Goal: Task Accomplishment & Management: Manage account settings

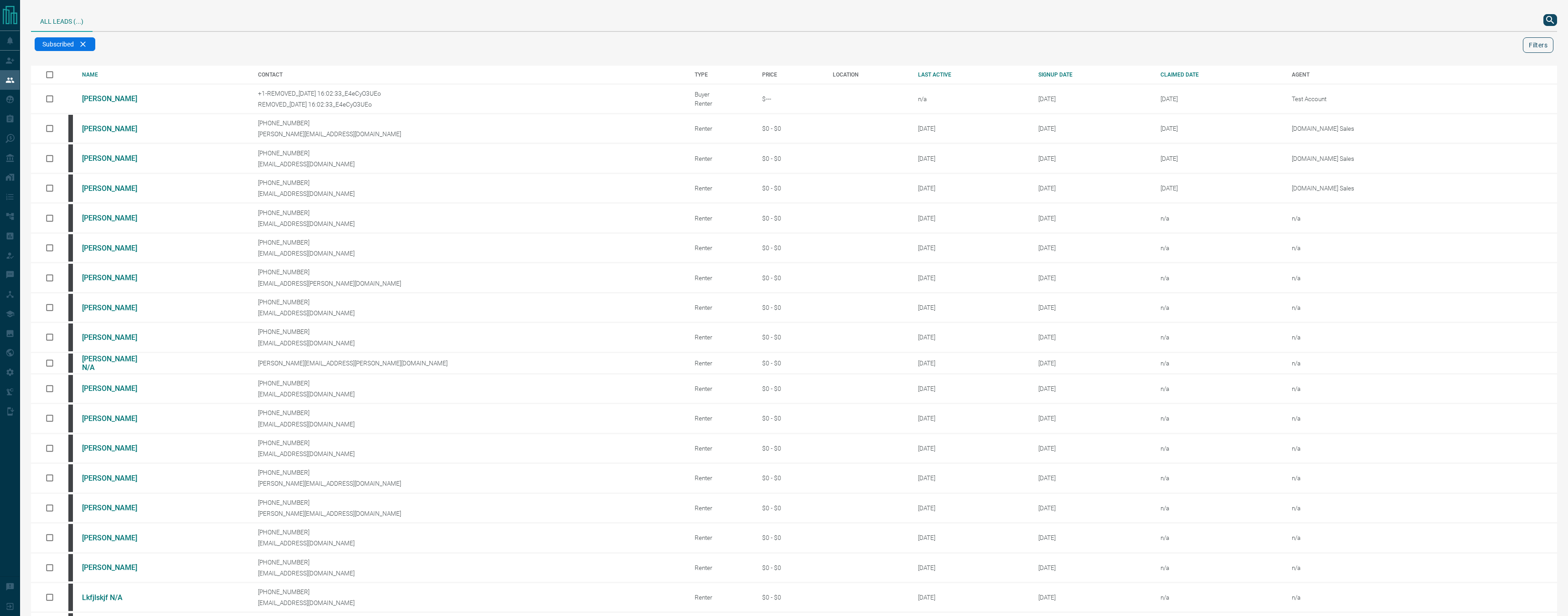
click at [1547, 47] on button "Filters" at bounding box center [1538, 45] width 31 height 15
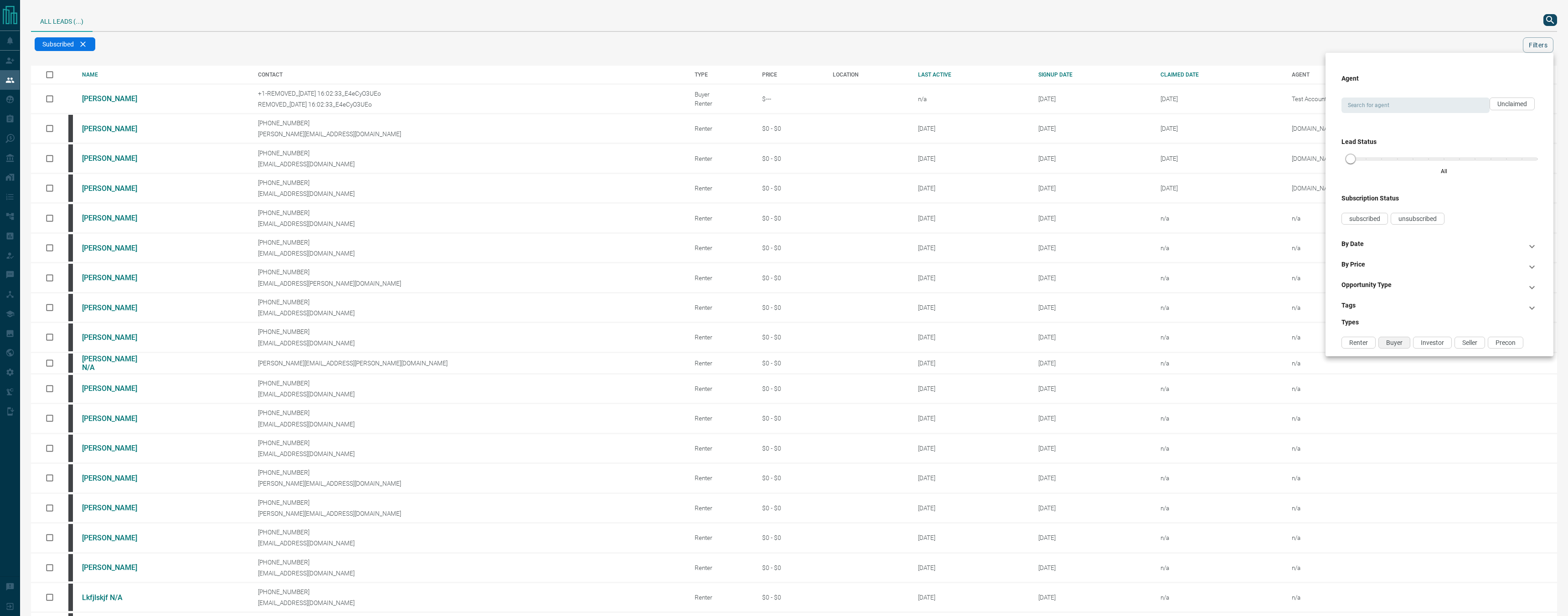
click at [1391, 340] on span "Buyer" at bounding box center [1394, 343] width 16 height 8
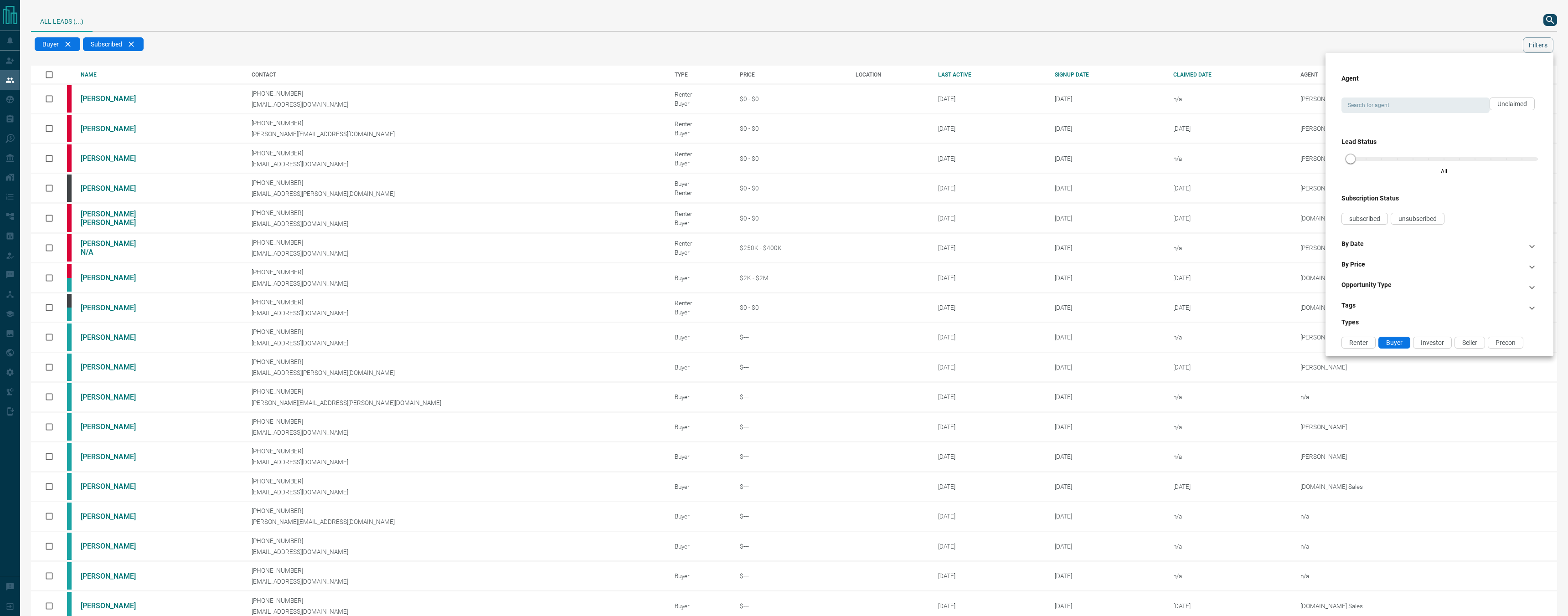
click at [1434, 95] on div "Search for agent Search for agent Unclaimed" at bounding box center [1439, 100] width 196 height 26
click at [1433, 104] on input "Search for agent" at bounding box center [1415, 105] width 142 height 10
click at [1420, 203] on li "[DOMAIN_NAME] Sales" at bounding box center [1415, 205] width 148 height 13
type input "**********"
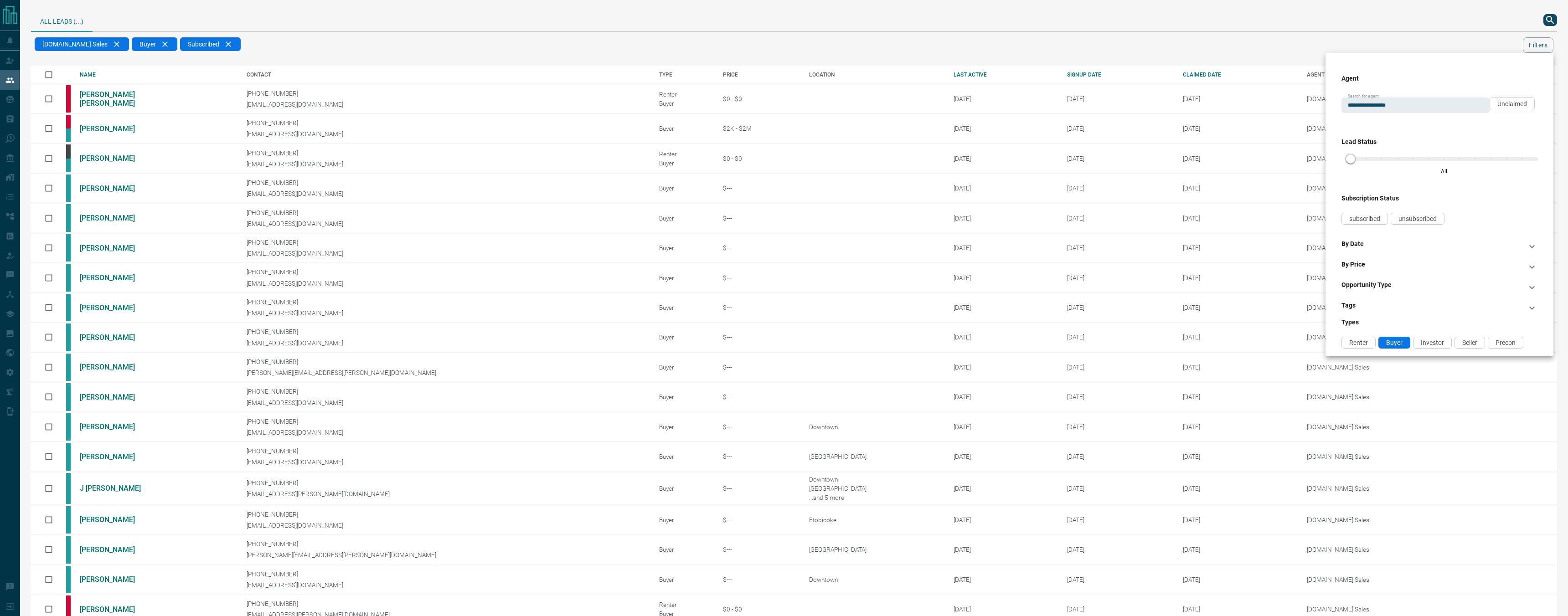
click at [1081, 42] on div at bounding box center [784, 308] width 1568 height 616
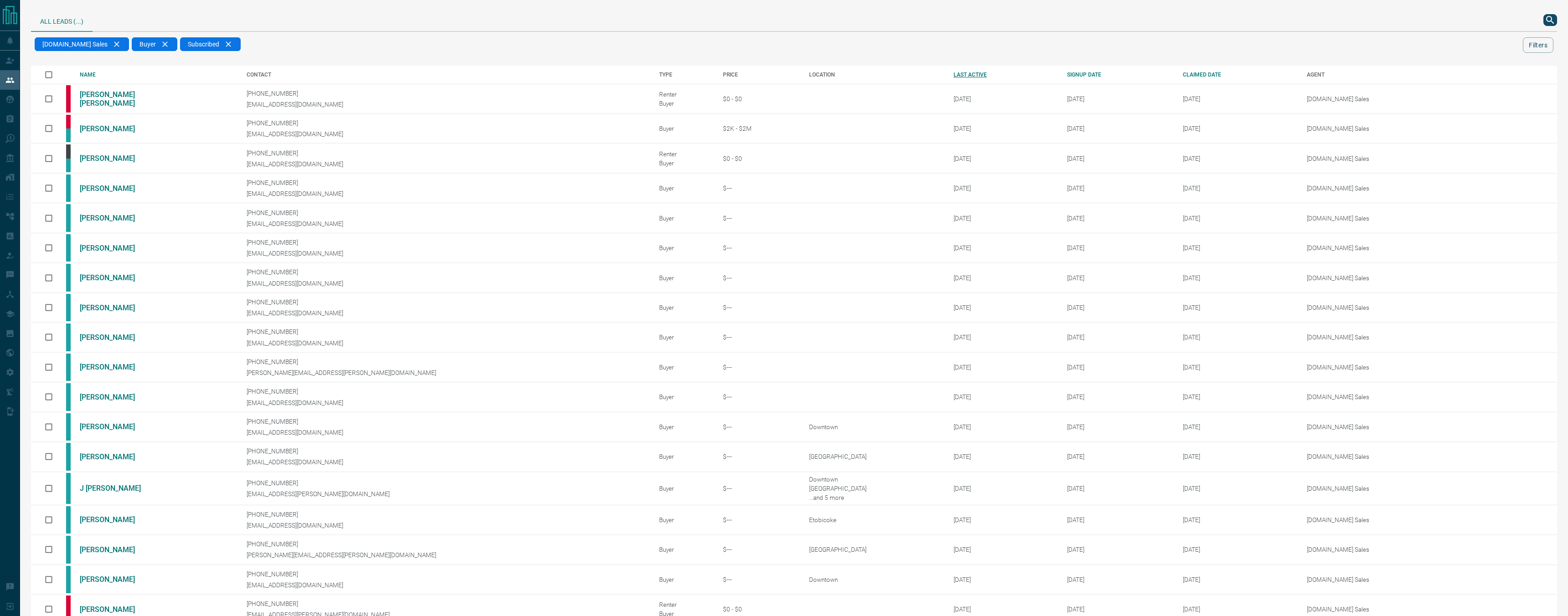
click at [954, 72] on div "LAST ACTIVE" at bounding box center [1004, 75] width 101 height 7
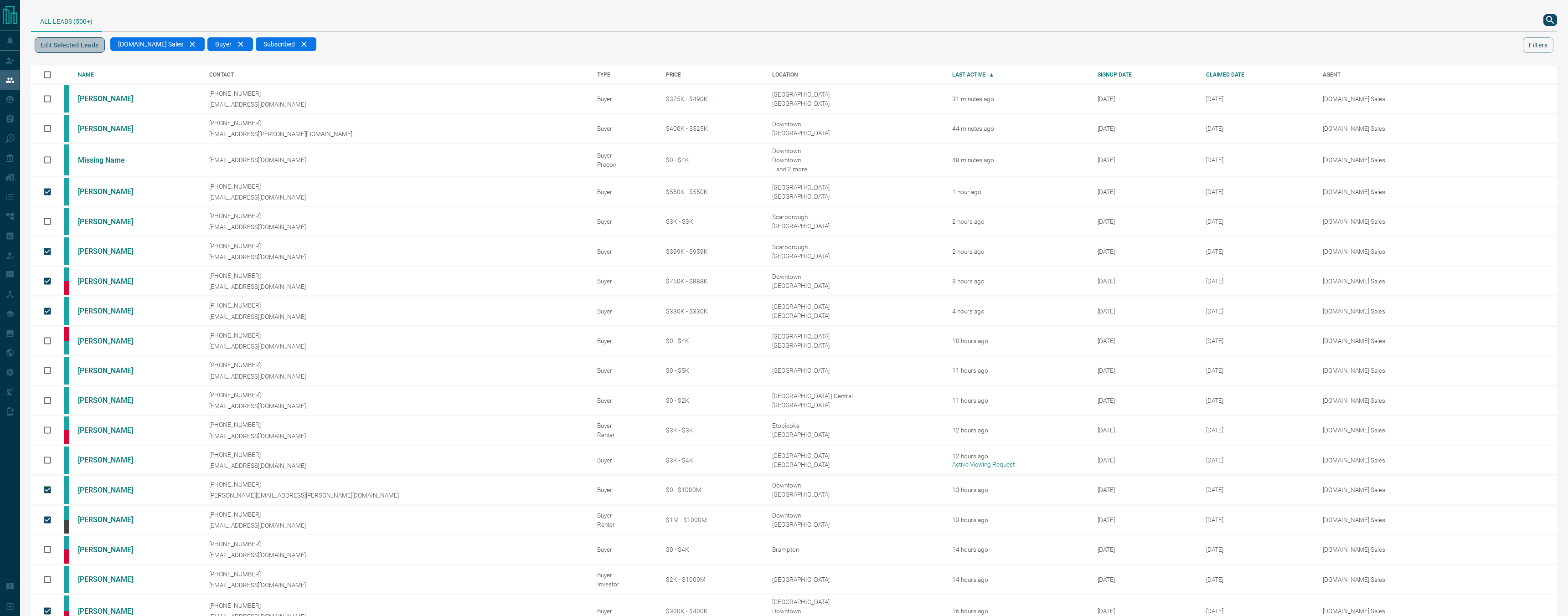
click at [91, 46] on button "Edit Selected Leads" at bounding box center [69, 45] width 70 height 15
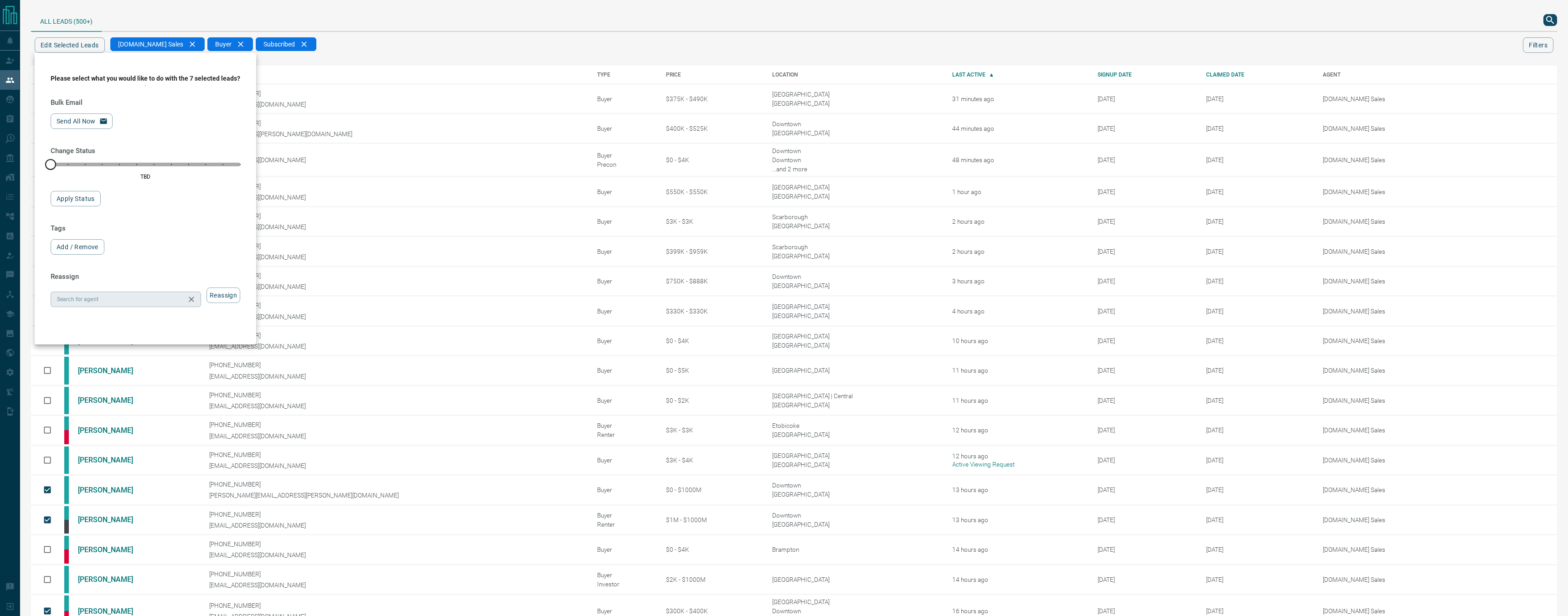
click at [117, 298] on input "Search for agent" at bounding box center [119, 299] width 130 height 10
click at [141, 408] on li "[DOMAIN_NAME] Sales Team" at bounding box center [125, 413] width 149 height 13
type input "**********"
click at [216, 296] on button "Reassign" at bounding box center [223, 295] width 34 height 15
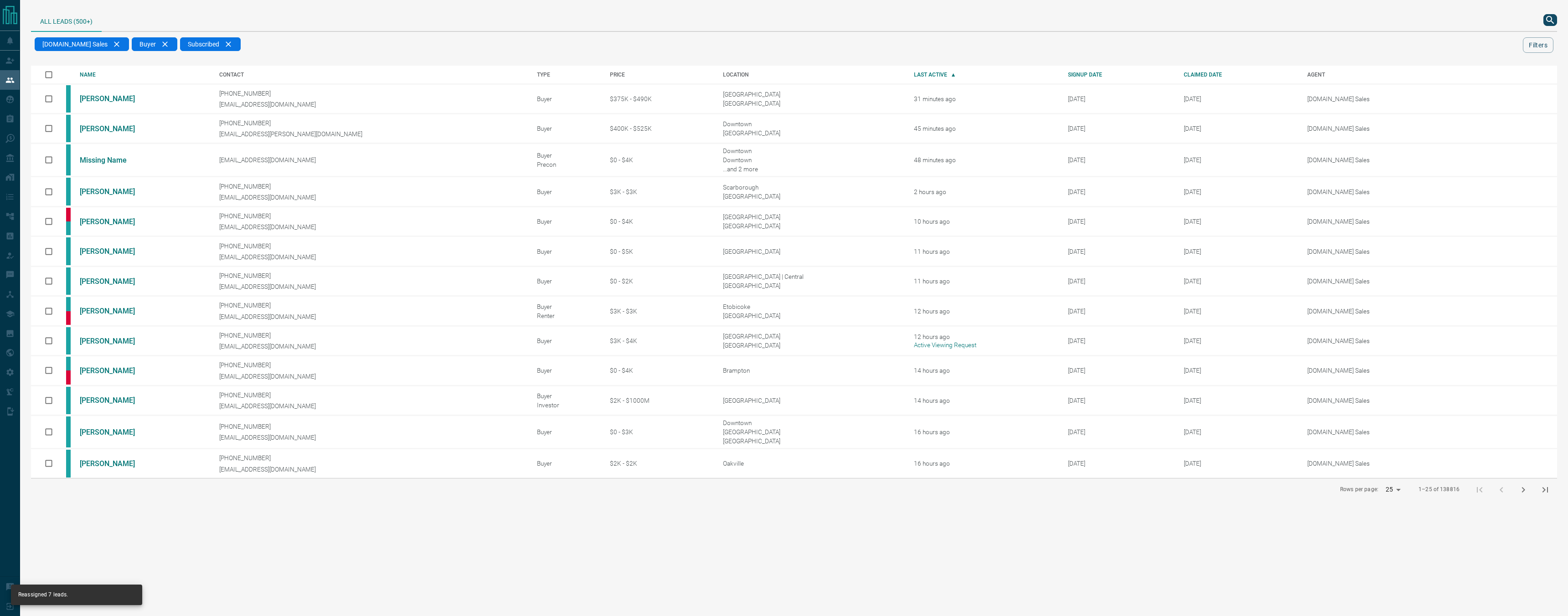
click at [1528, 496] on button "next page" at bounding box center [1523, 490] width 22 height 22
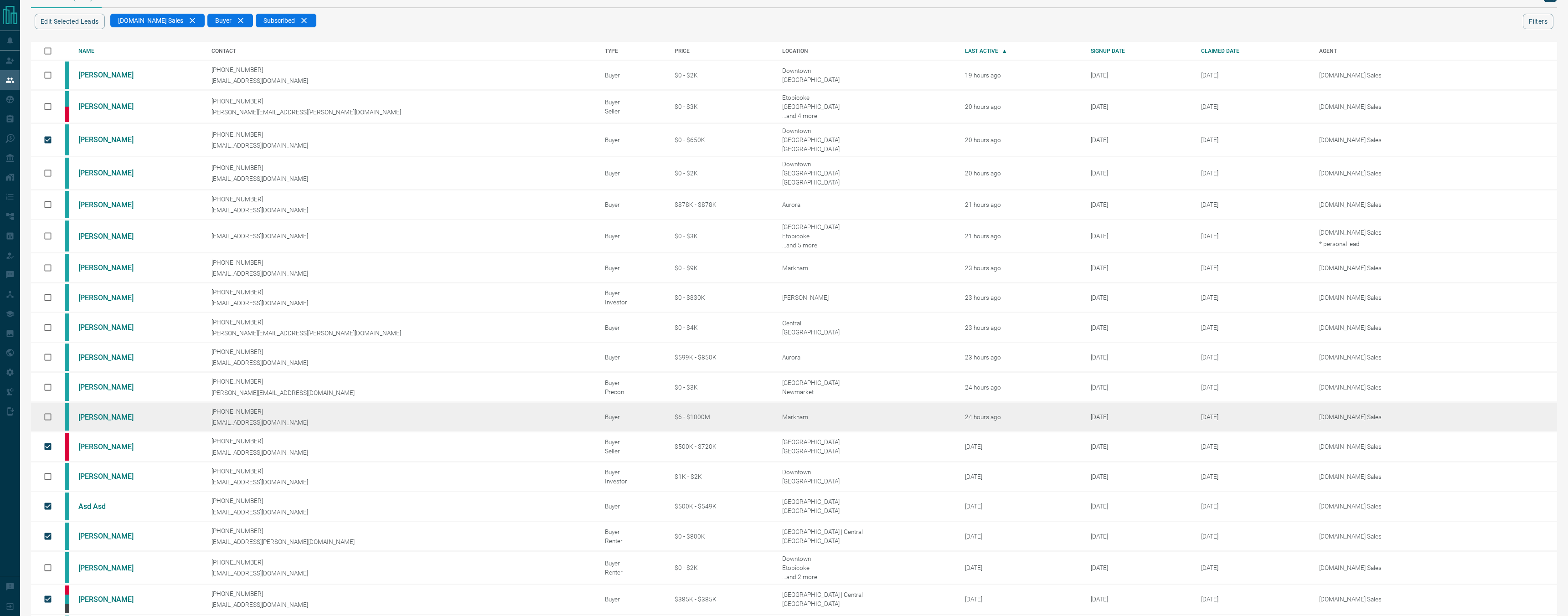
scroll to position [23, 0]
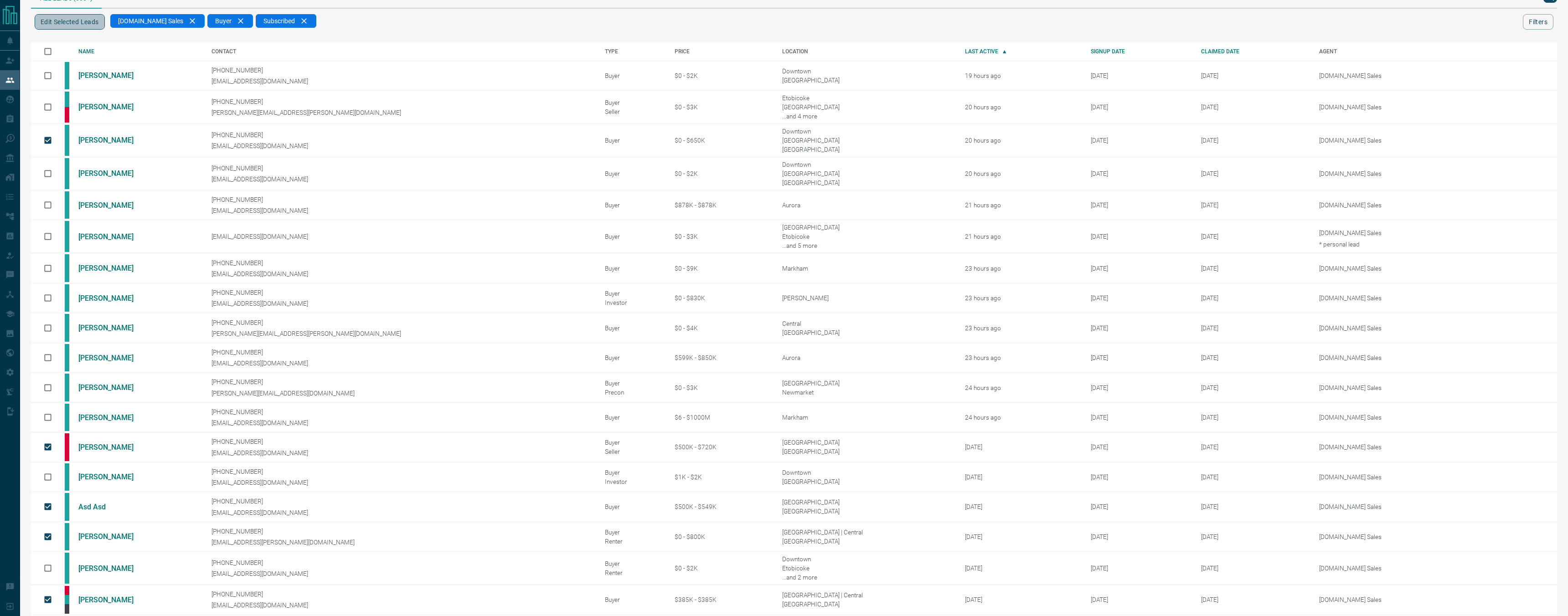
click at [94, 25] on button "Edit Selected Leads" at bounding box center [69, 22] width 70 height 15
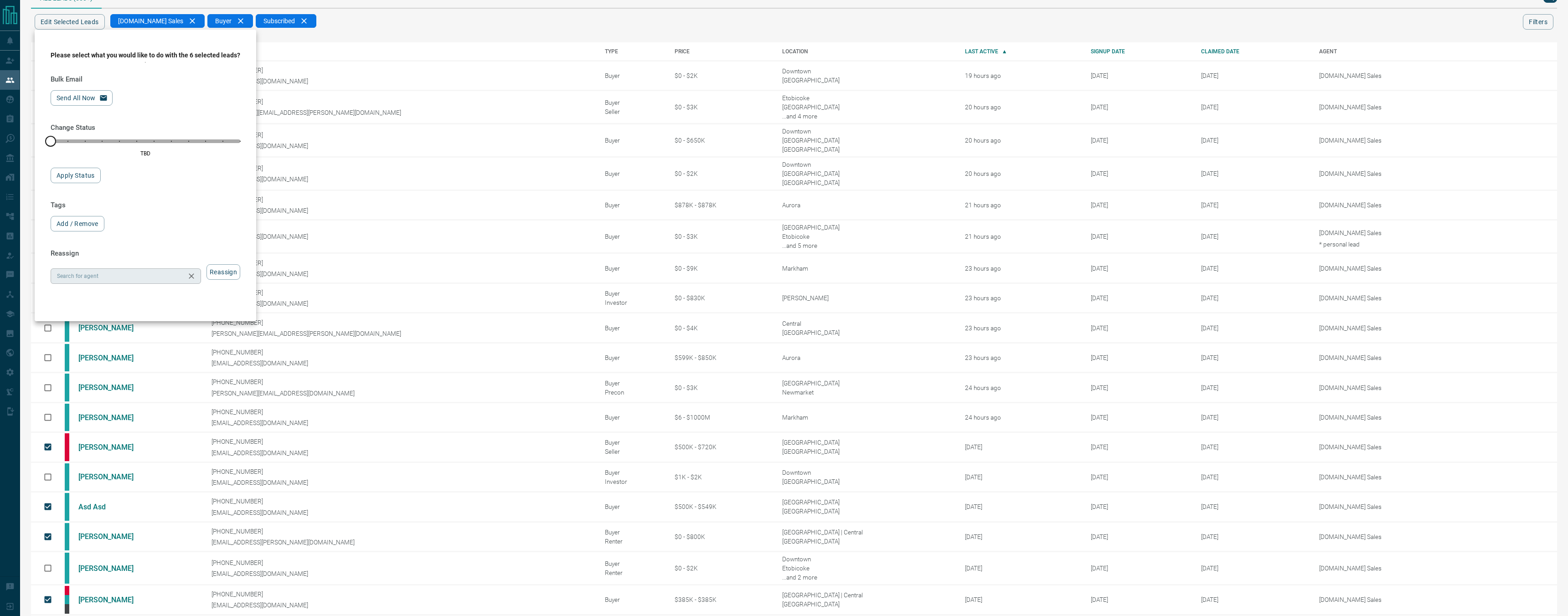
click at [141, 271] on div "Search for agent" at bounding box center [125, 276] width 150 height 15
click at [158, 390] on li "[DOMAIN_NAME] Sales Team" at bounding box center [125, 390] width 149 height 13
type input "**********"
click at [223, 268] on button "Reassign" at bounding box center [223, 272] width 34 height 15
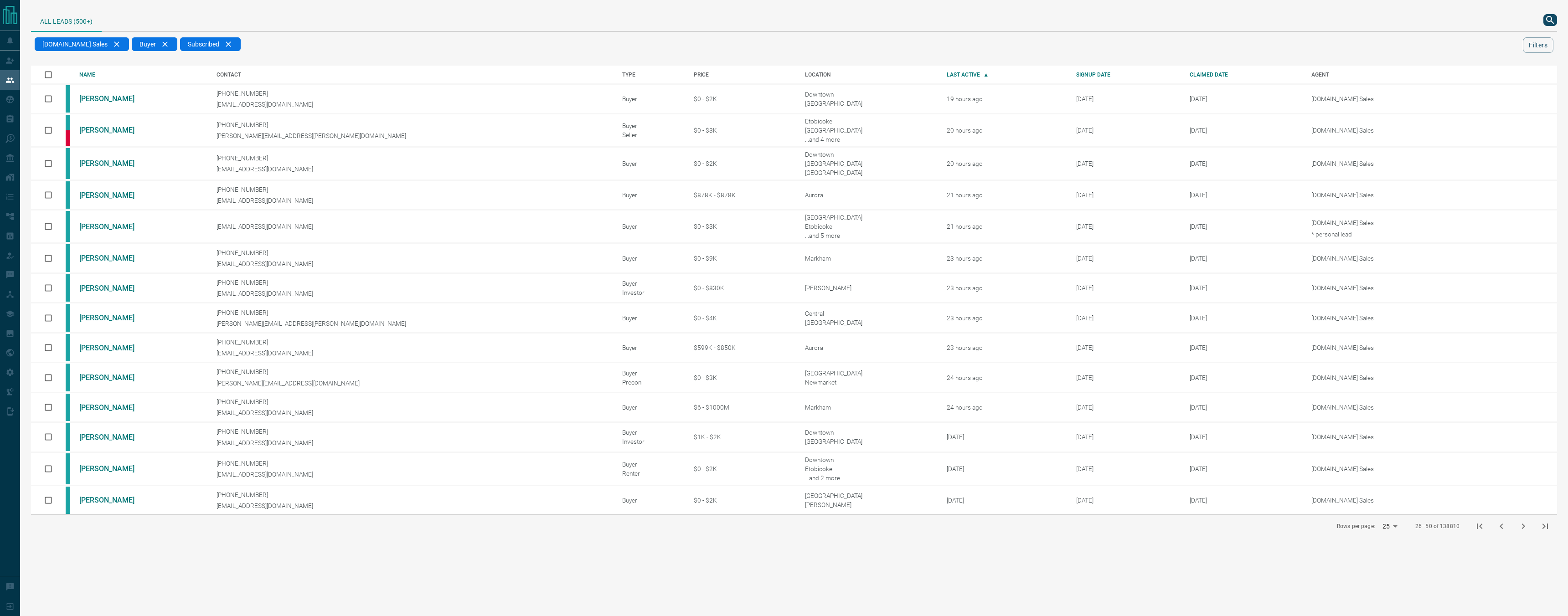
click at [1519, 529] on icon "next page" at bounding box center [1523, 526] width 11 height 11
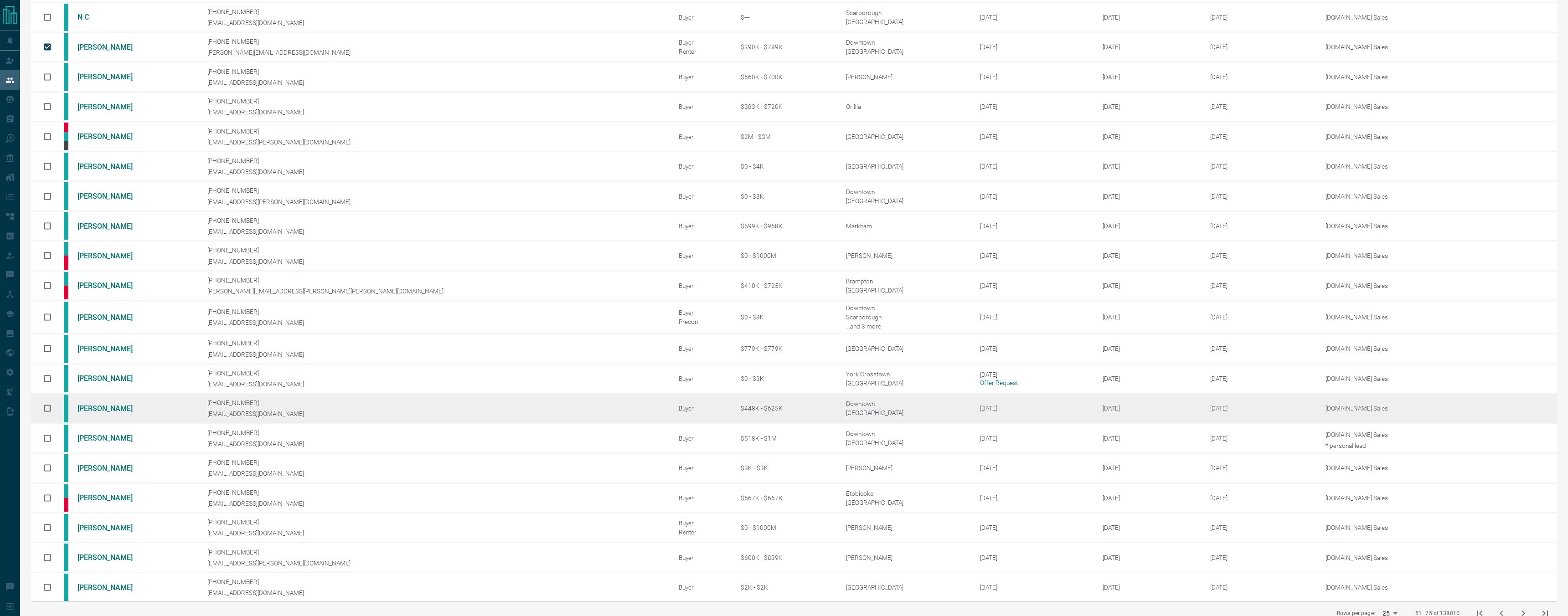
scroll to position [100, 0]
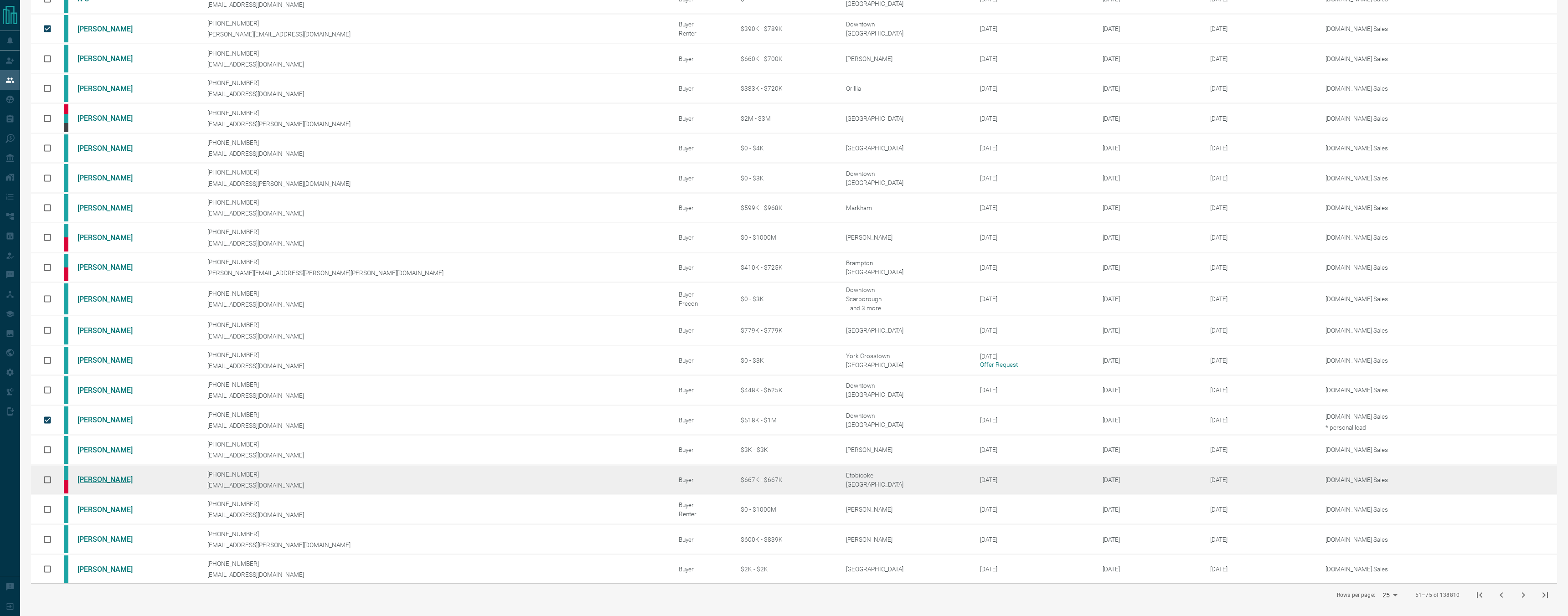
click at [118, 480] on link "[PERSON_NAME]" at bounding box center [111, 479] width 68 height 9
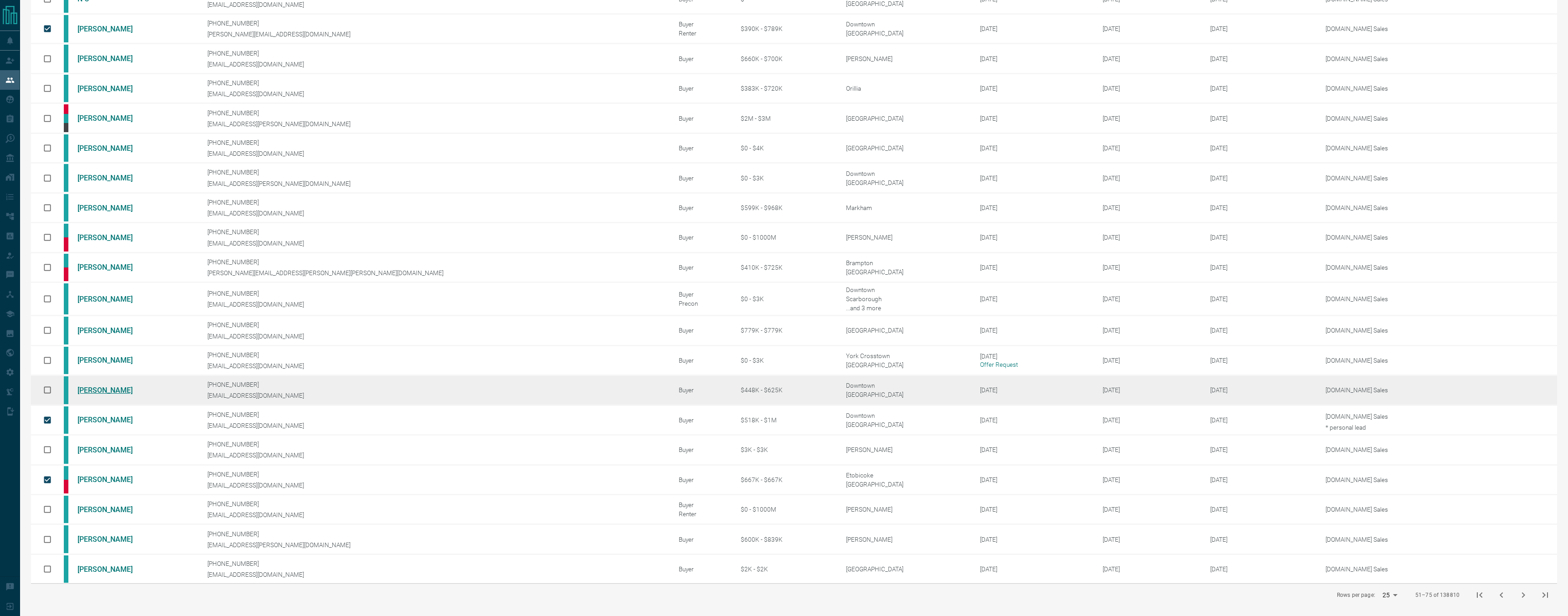
click at [101, 392] on link "[PERSON_NAME]" at bounding box center [111, 390] width 68 height 9
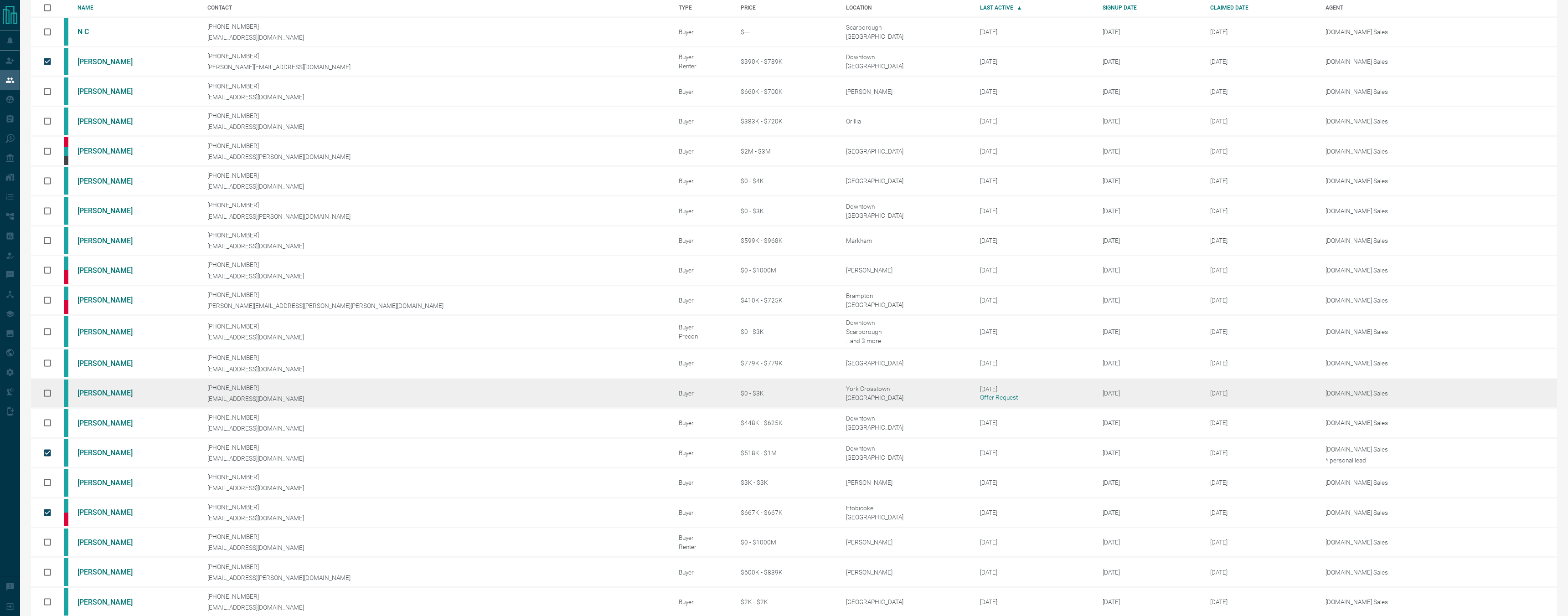
scroll to position [0, 0]
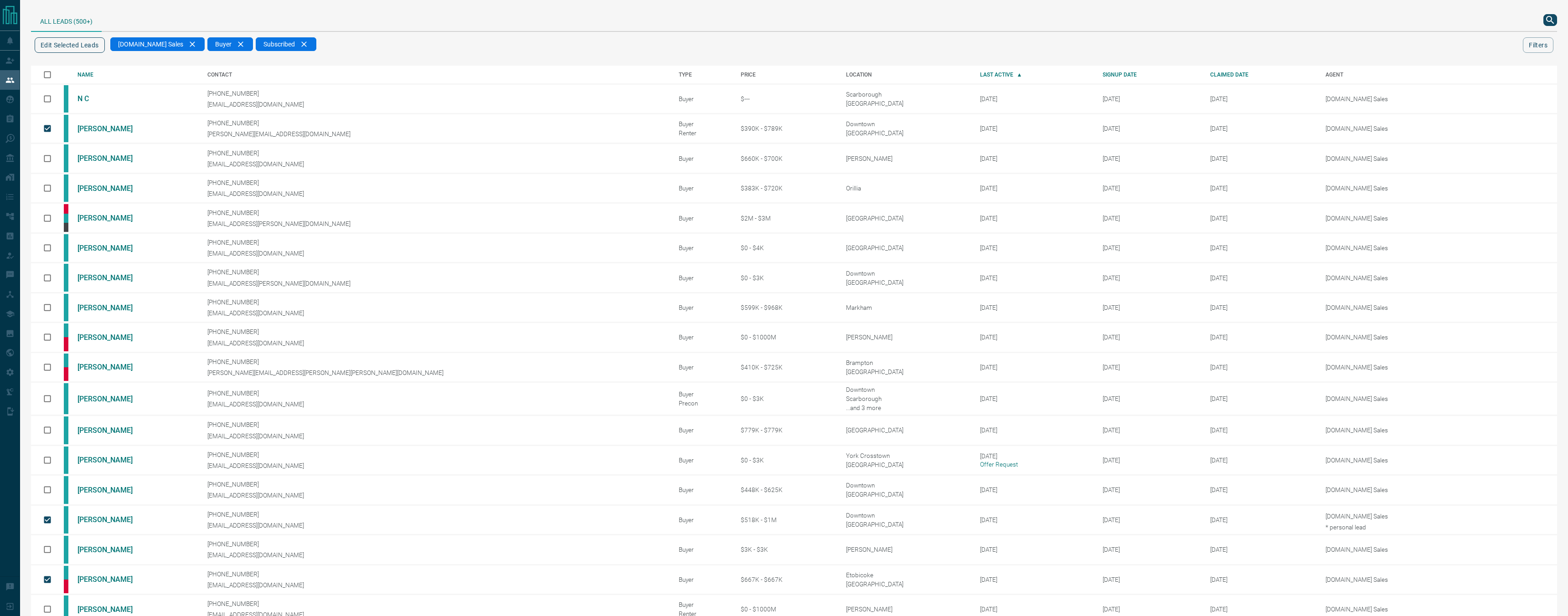
click at [95, 51] on button "Edit Selected Leads" at bounding box center [69, 45] width 70 height 15
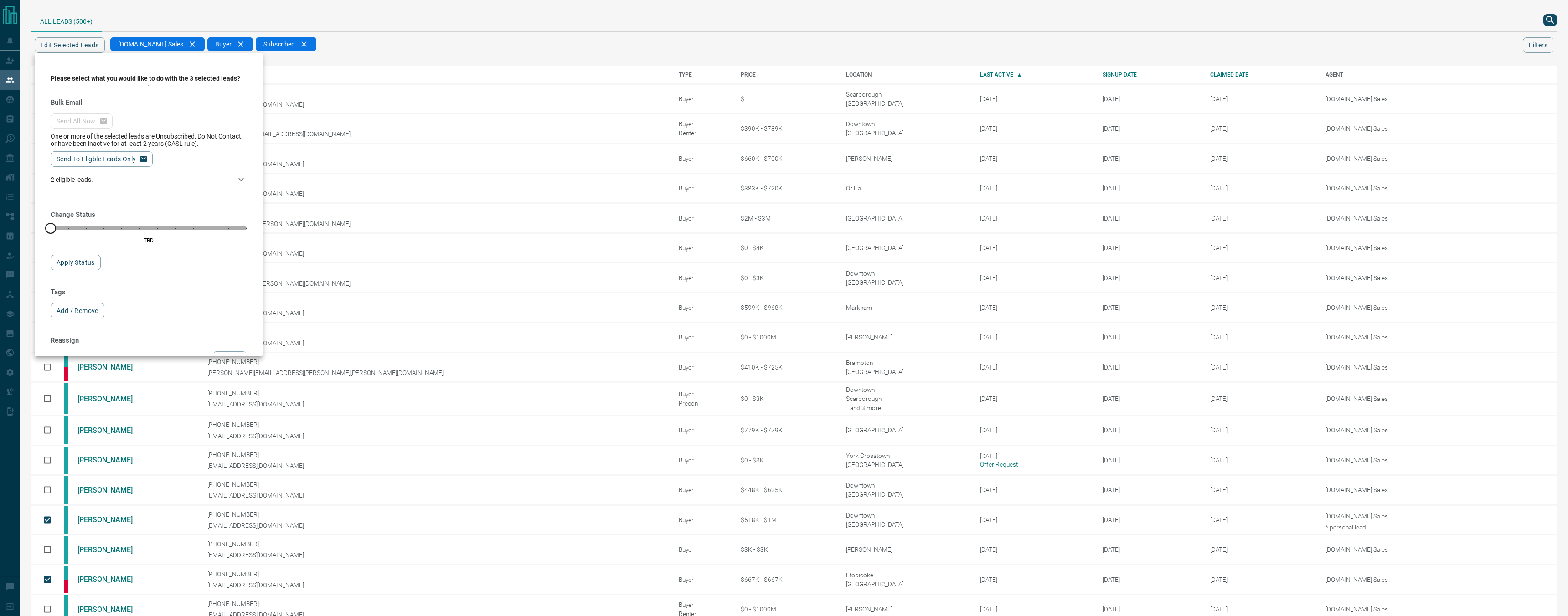
scroll to position [52, 0]
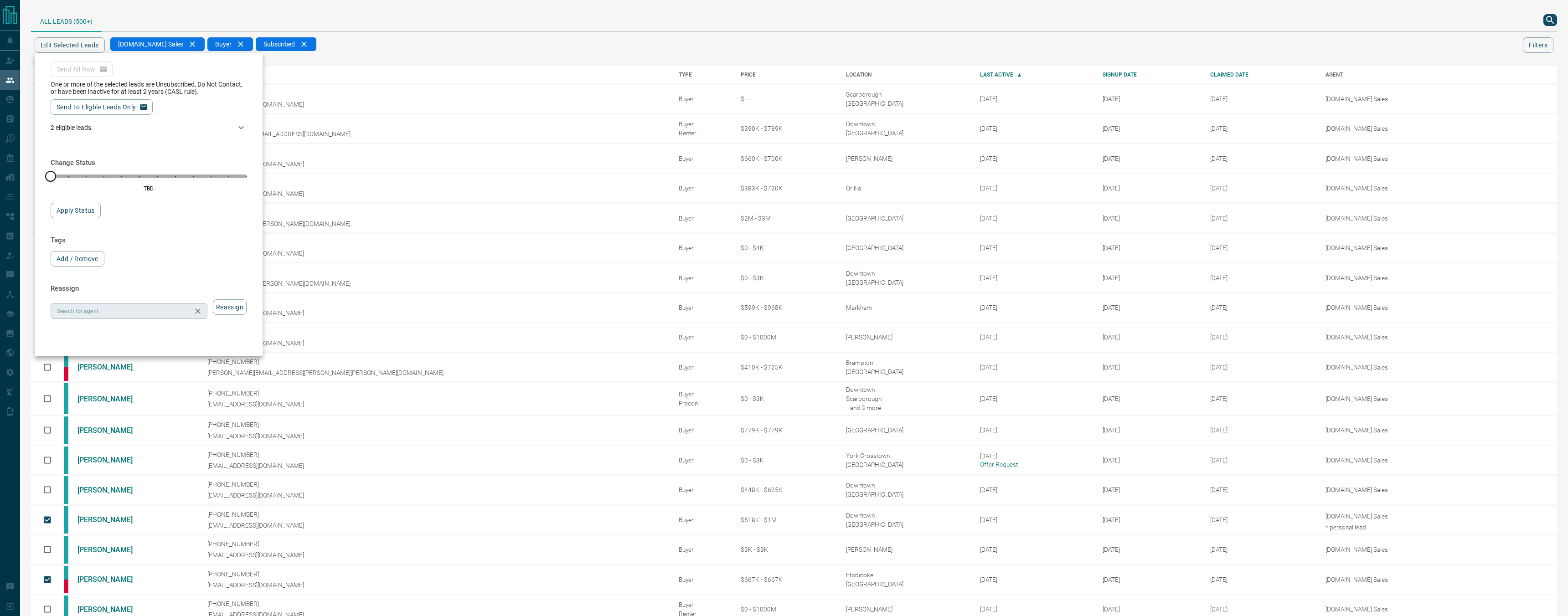
click at [148, 317] on div "Search for agent" at bounding box center [129, 311] width 157 height 15
click at [140, 422] on li "[DOMAIN_NAME] Sales Team" at bounding box center [129, 425] width 157 height 13
type input "**********"
click at [239, 305] on button "Reassign" at bounding box center [229, 308] width 34 height 15
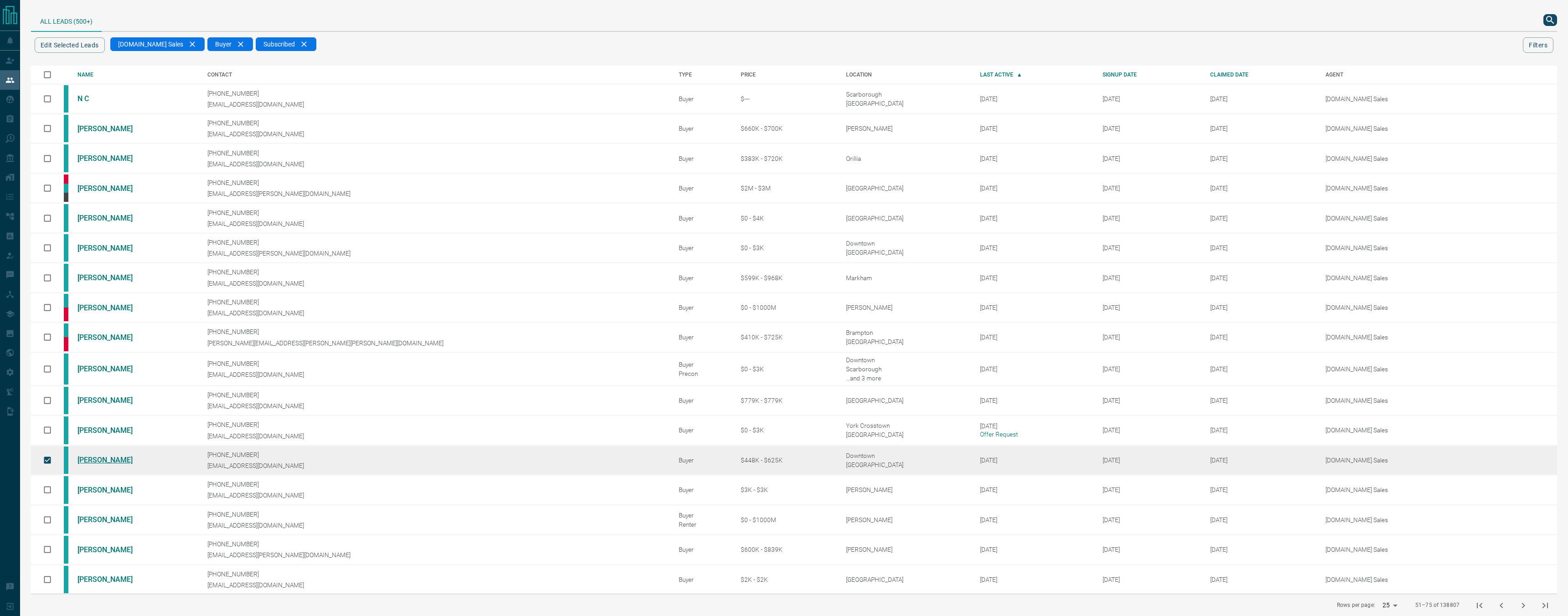
click at [101, 461] on link "[PERSON_NAME]" at bounding box center [111, 460] width 68 height 9
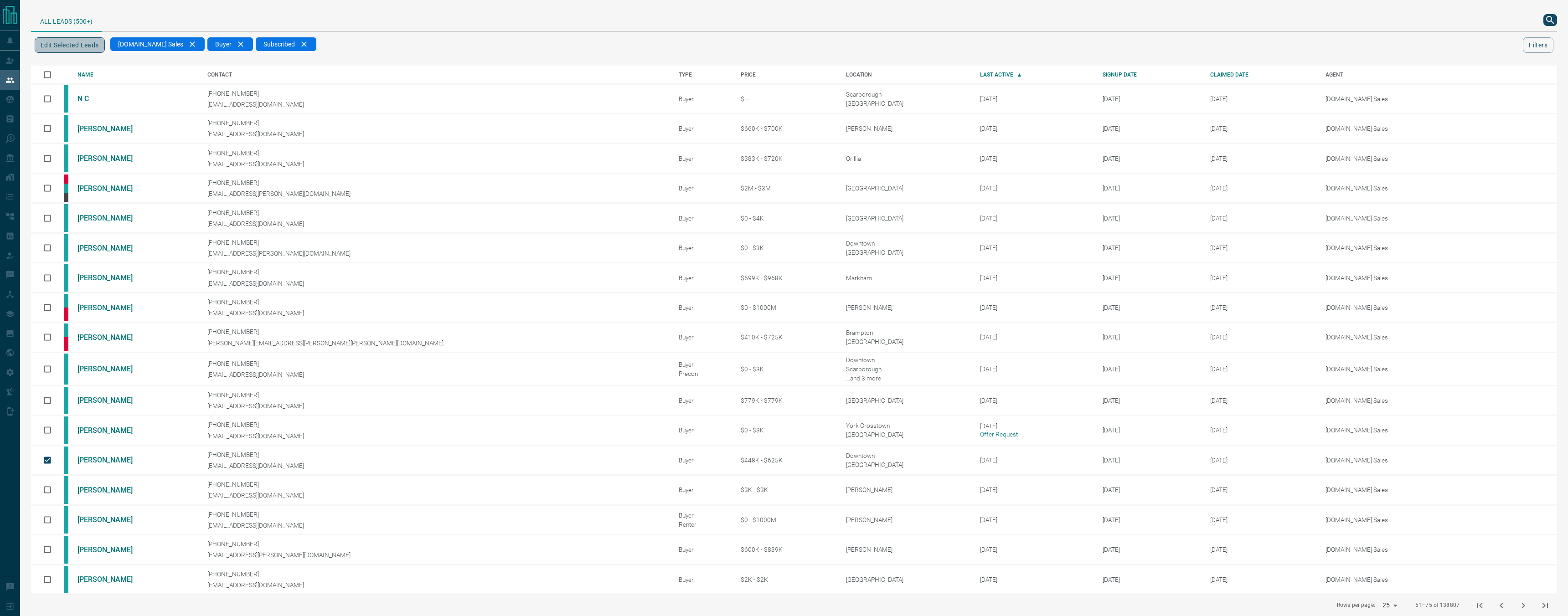
click at [91, 47] on button "Edit Selected Leads" at bounding box center [69, 45] width 70 height 15
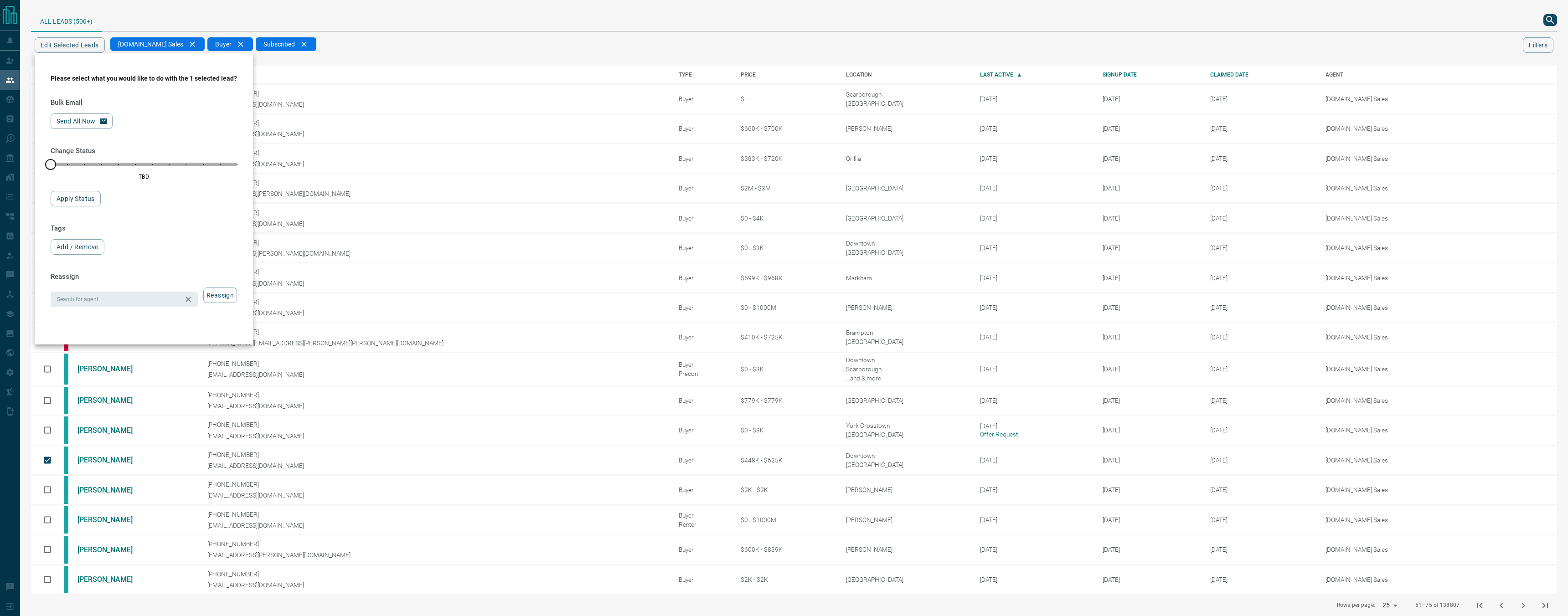
click at [131, 308] on div "Search for agent Search for agent" at bounding box center [125, 300] width 148 height 15
click at [129, 297] on input "Search for agent" at bounding box center [117, 299] width 126 height 10
click at [125, 327] on li "[PERSON_NAME]" at bounding box center [124, 331] width 146 height 13
type input "**********"
click at [209, 296] on button "Reassign" at bounding box center [219, 295] width 34 height 15
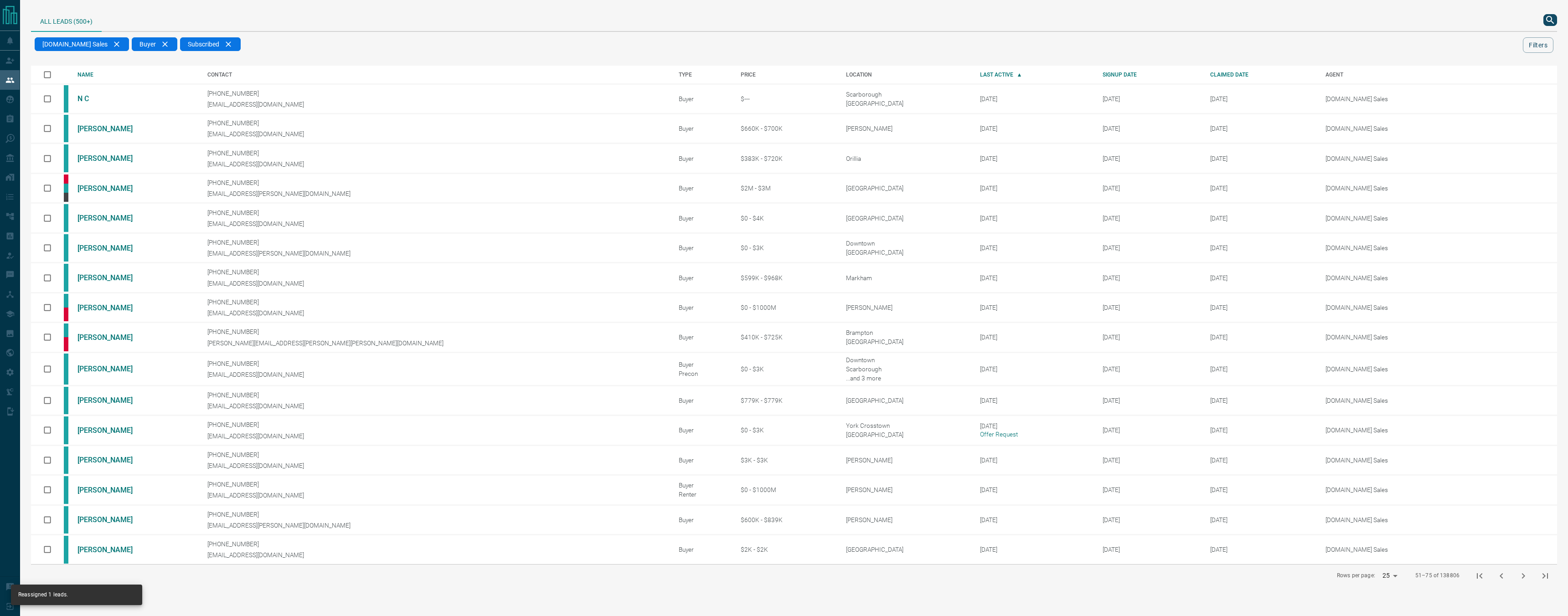
click at [1524, 576] on icon "next page" at bounding box center [1523, 577] width 3 height 6
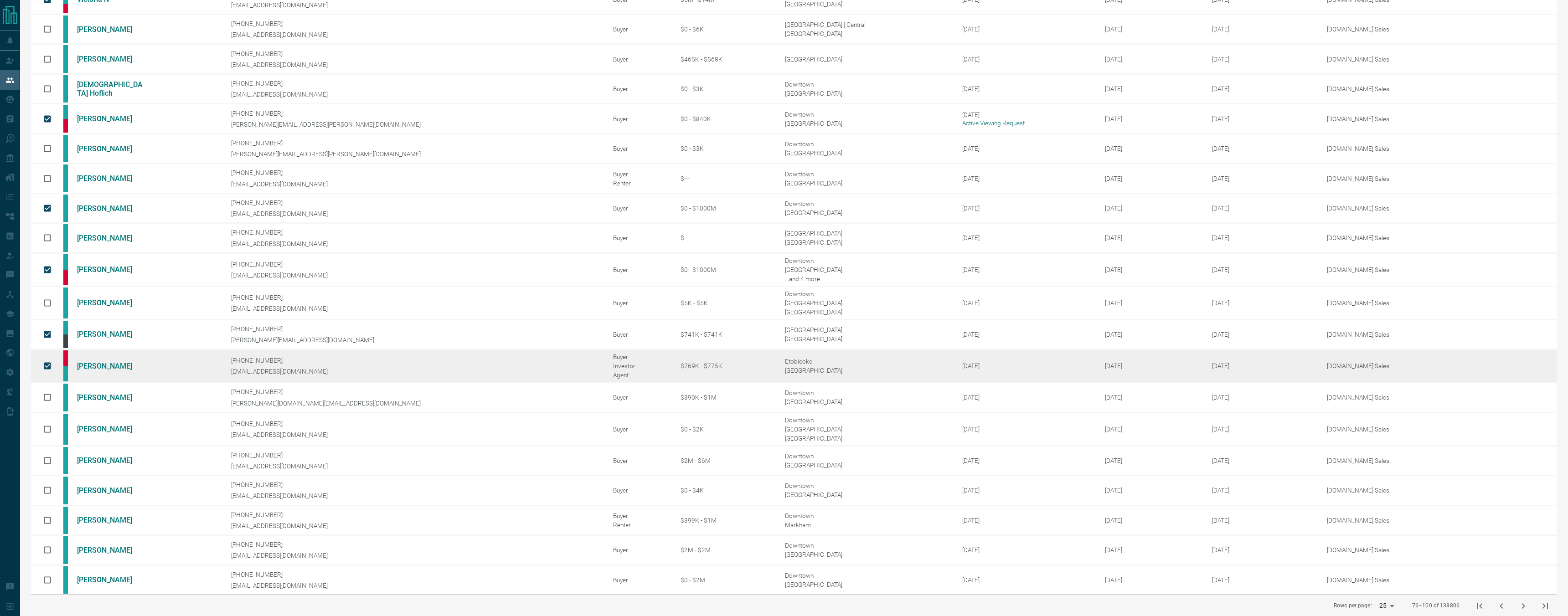
scroll to position [101, 0]
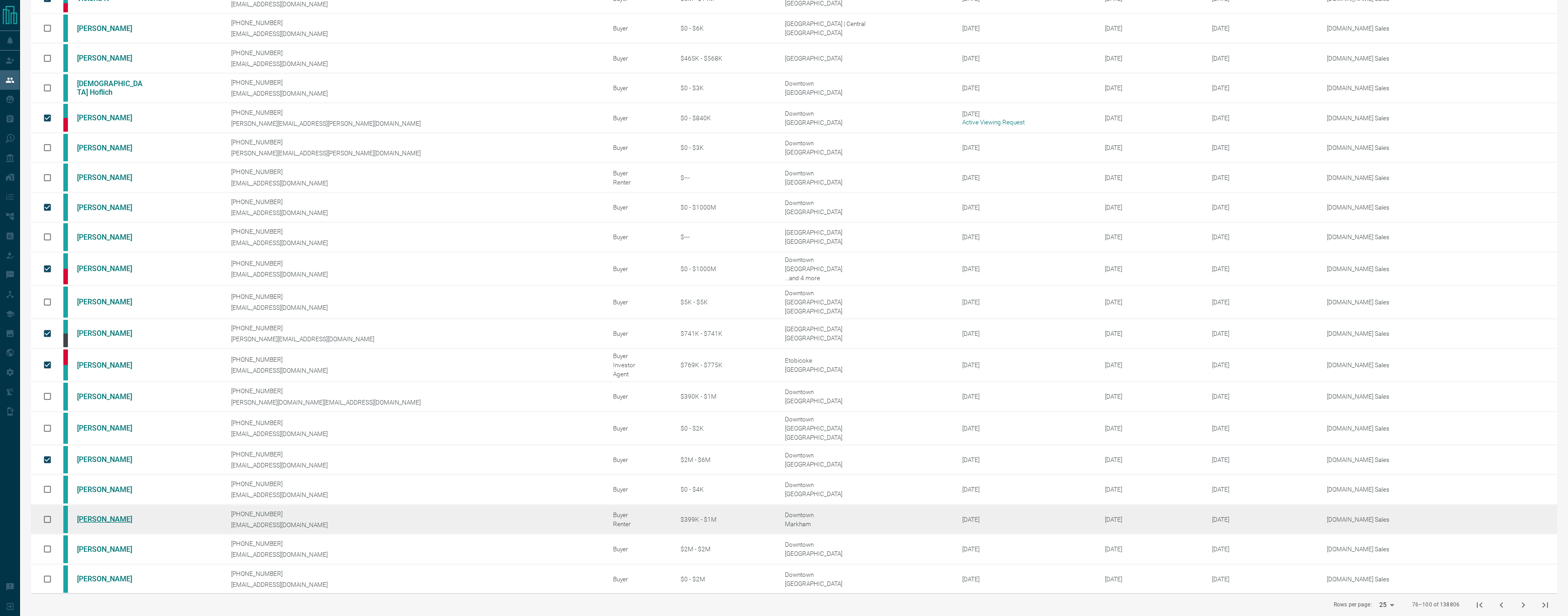
click at [89, 519] on link "[PERSON_NAME]" at bounding box center [110, 519] width 68 height 9
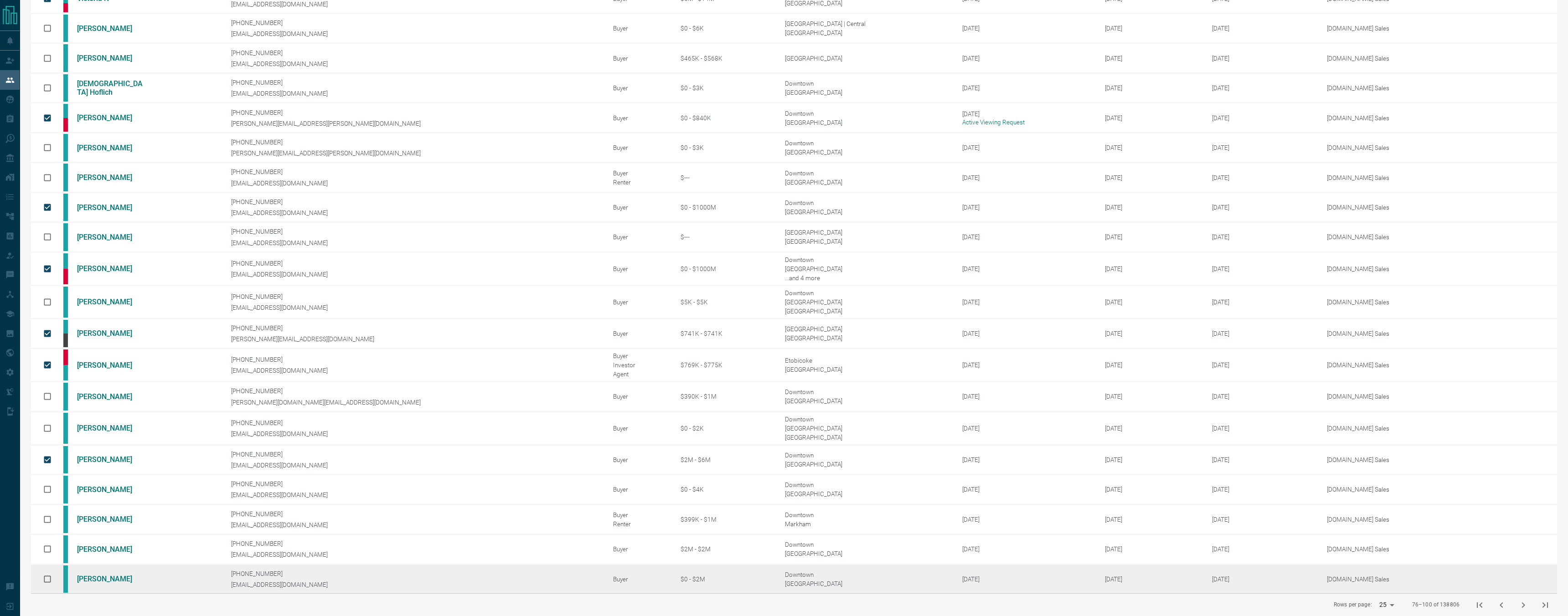
click at [59, 578] on td at bounding box center [47, 579] width 33 height 29
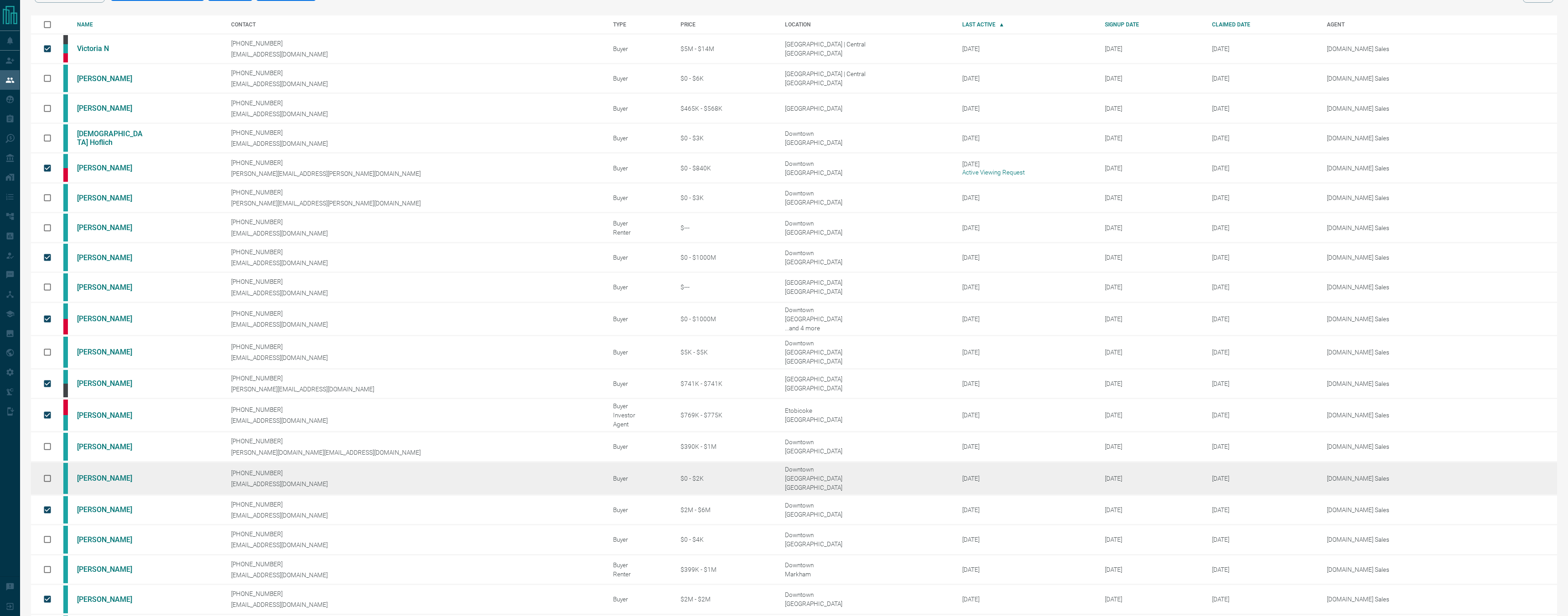
scroll to position [0, 0]
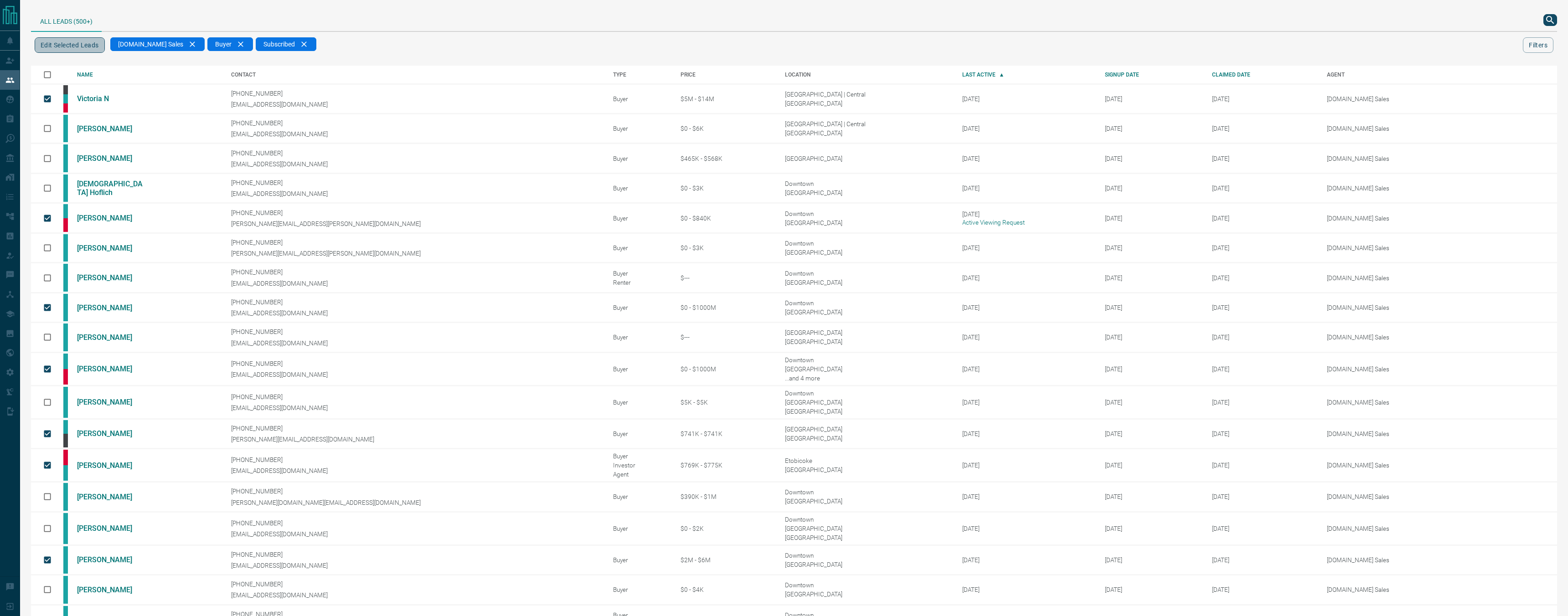
click at [88, 47] on button "Edit Selected Leads" at bounding box center [69, 45] width 70 height 15
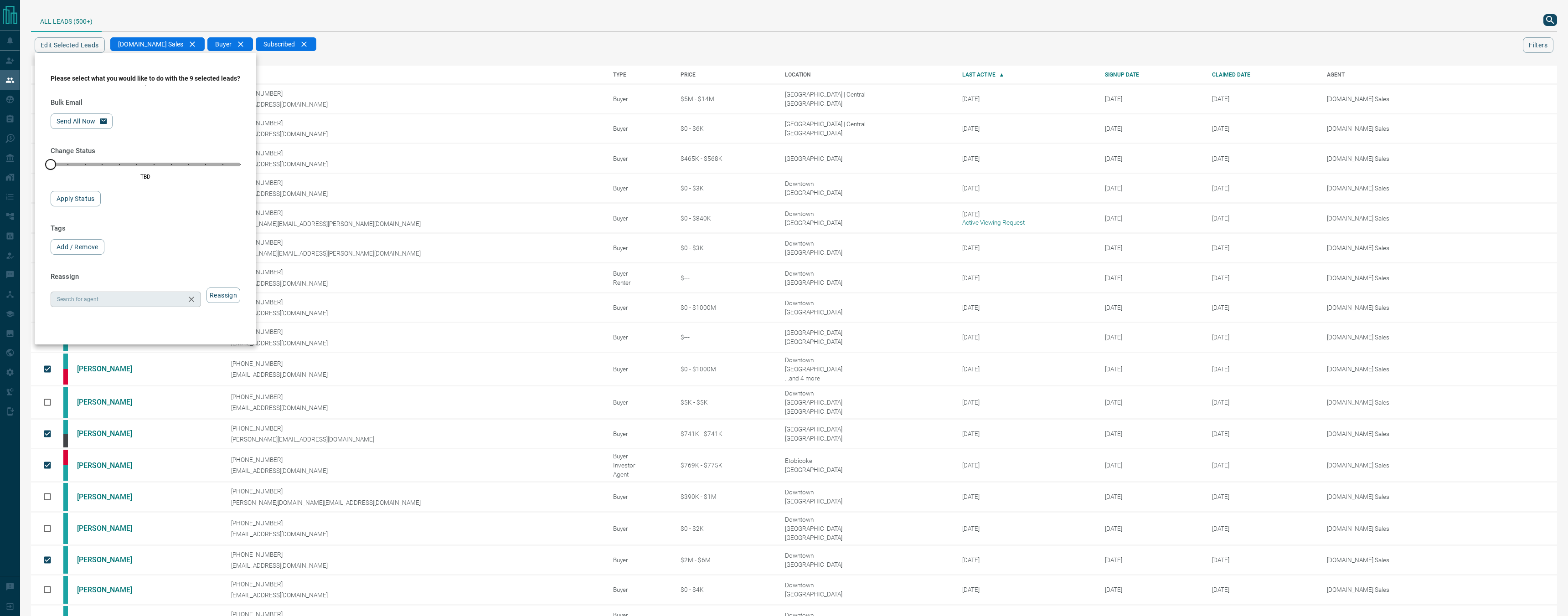
click at [148, 301] on input "Search for agent" at bounding box center [119, 299] width 130 height 10
click at [141, 417] on li "[DOMAIN_NAME] Sales Team" at bounding box center [125, 413] width 149 height 13
type input "**********"
click at [222, 299] on button "Reassign" at bounding box center [223, 295] width 34 height 15
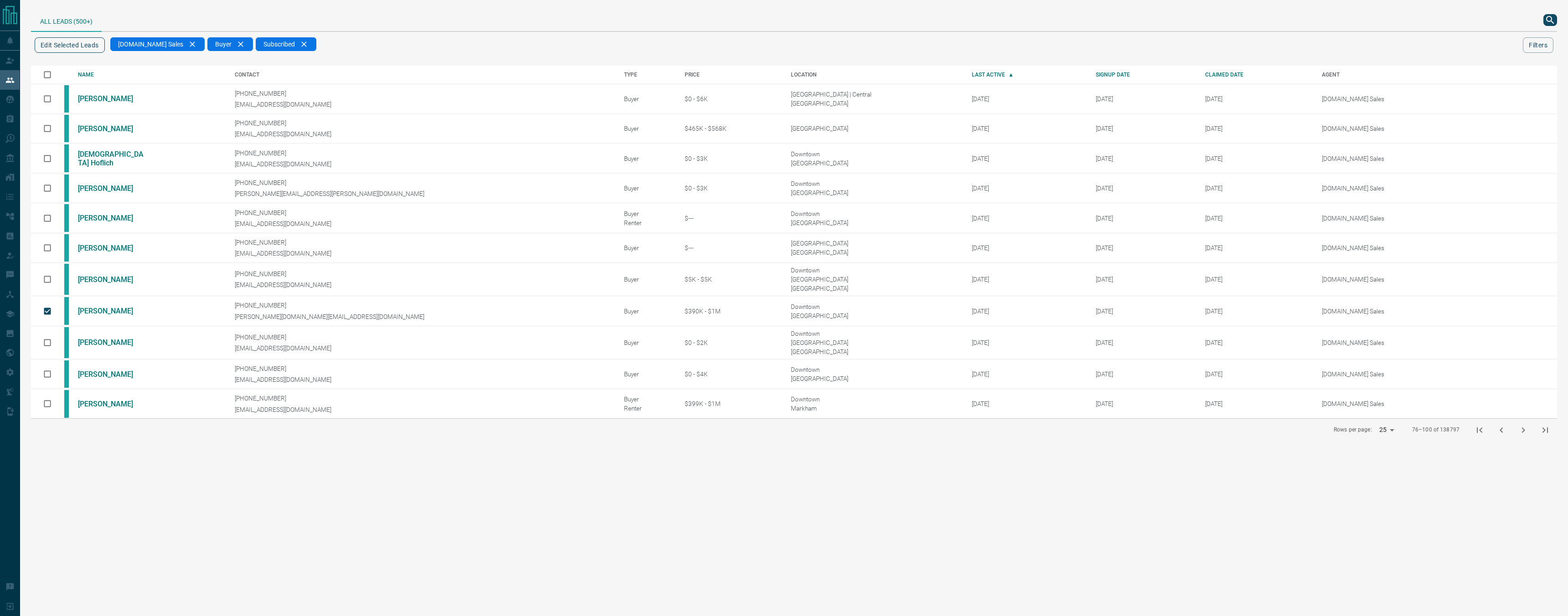
click at [92, 46] on button "Edit Selected Leads" at bounding box center [69, 45] width 70 height 15
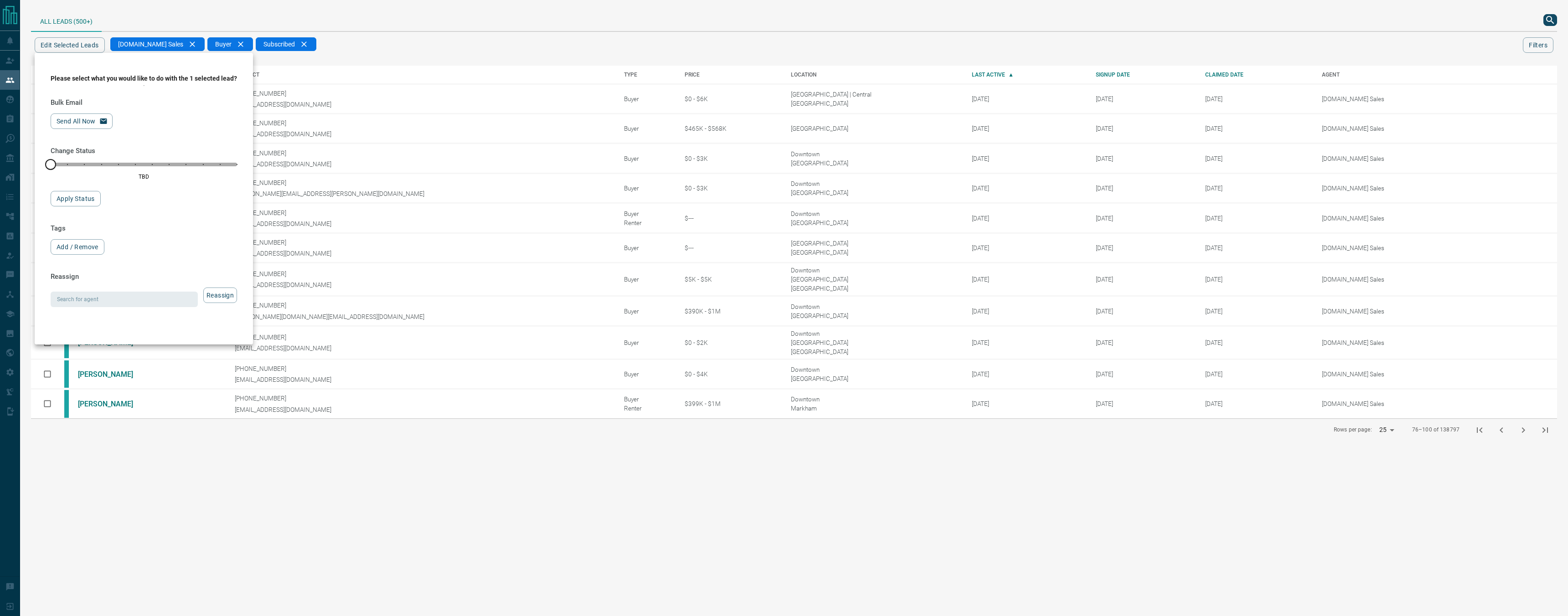
click at [125, 312] on div "Bulk Email Send All Now Change Status TBD Apply Status Tags Add / Remove Reassi…" at bounding box center [144, 209] width 187 height 227
click at [126, 299] on input "Search for agent" at bounding box center [117, 299] width 126 height 10
click at [131, 414] on li "[DOMAIN_NAME] Sales Team" at bounding box center [124, 413] width 146 height 13
type input "**********"
click at [219, 301] on button "Reassign" at bounding box center [219, 295] width 34 height 15
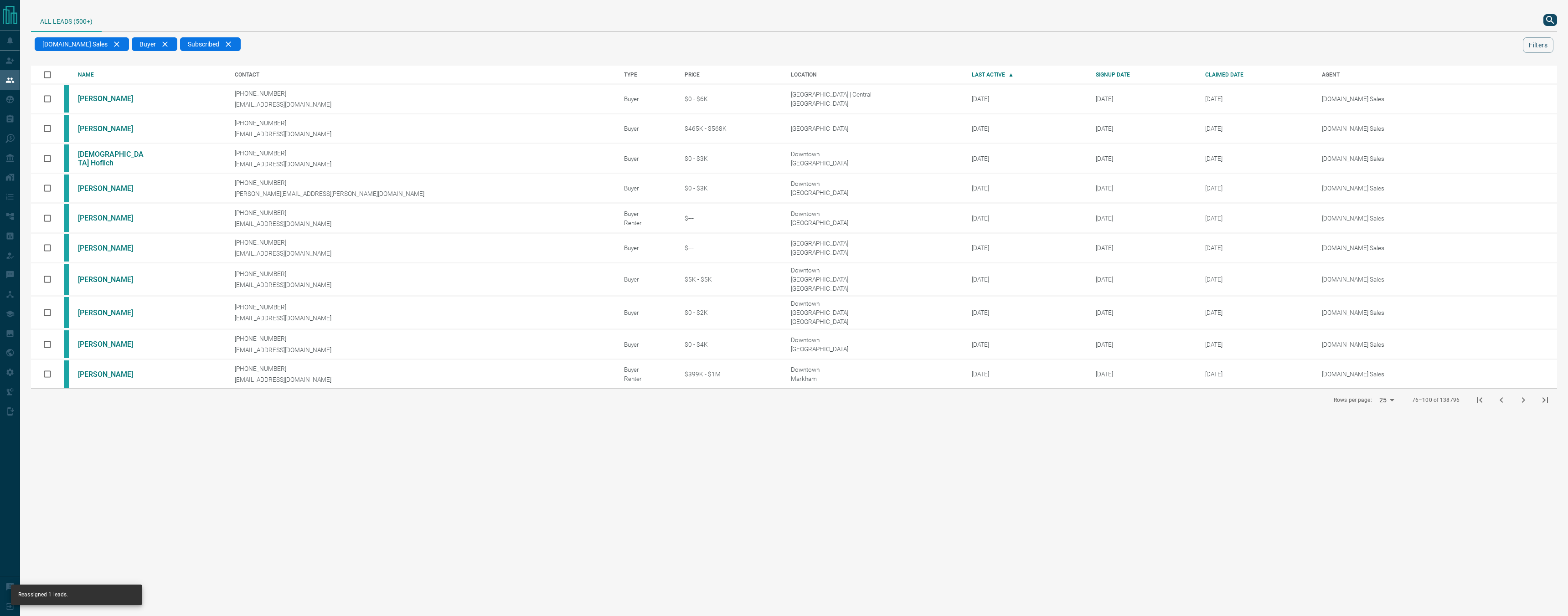
click at [1531, 399] on button "next page" at bounding box center [1523, 399] width 22 height 22
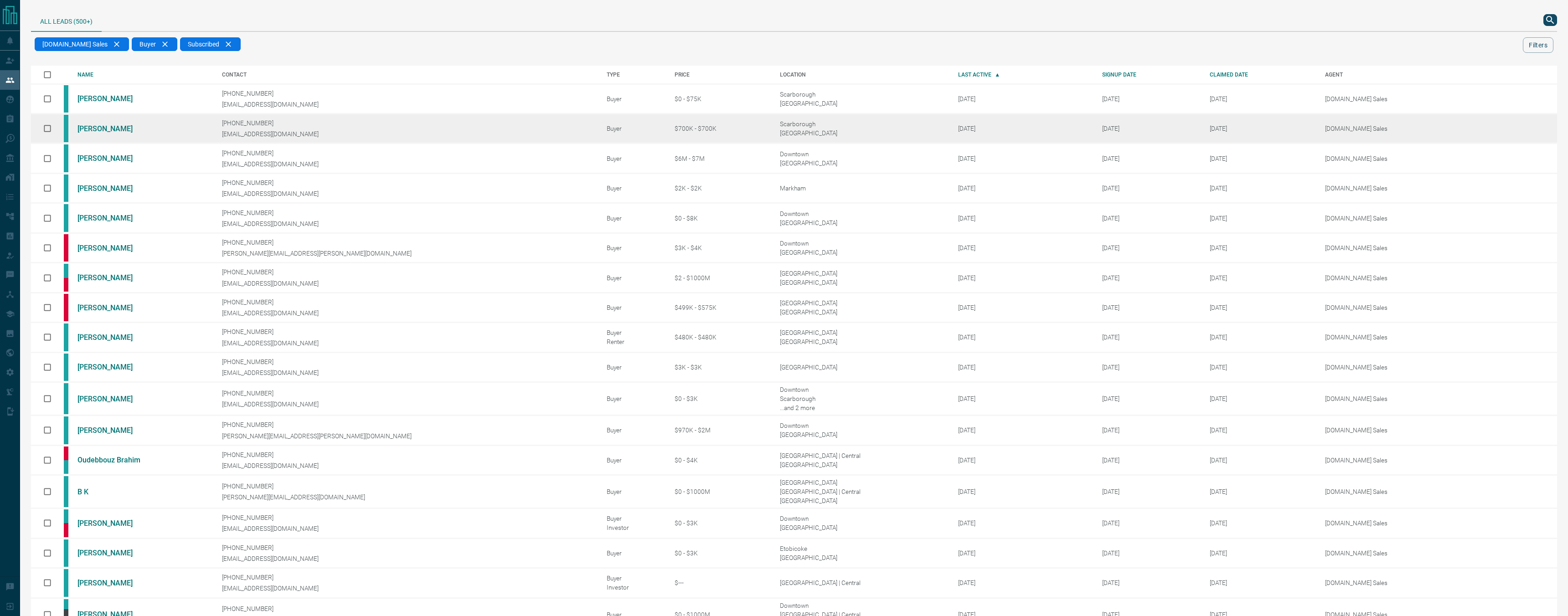
click at [39, 126] on td at bounding box center [47, 127] width 33 height 30
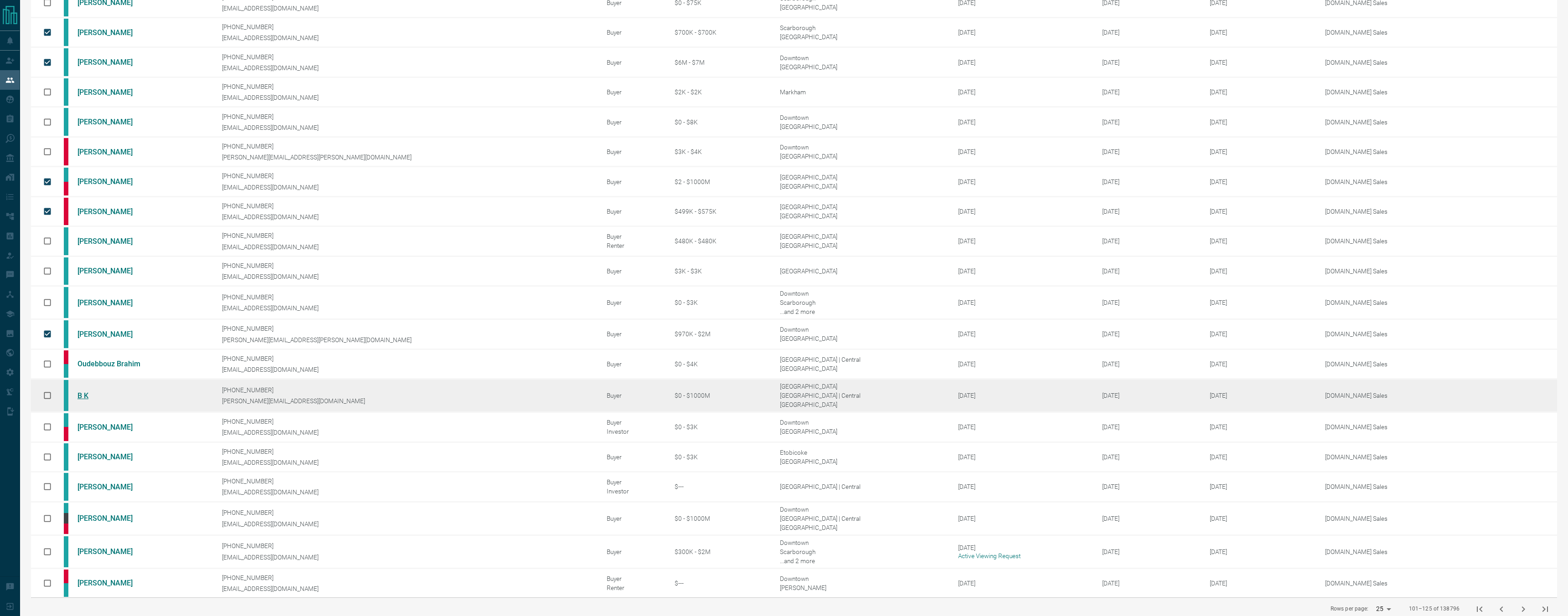
scroll to position [97, 0]
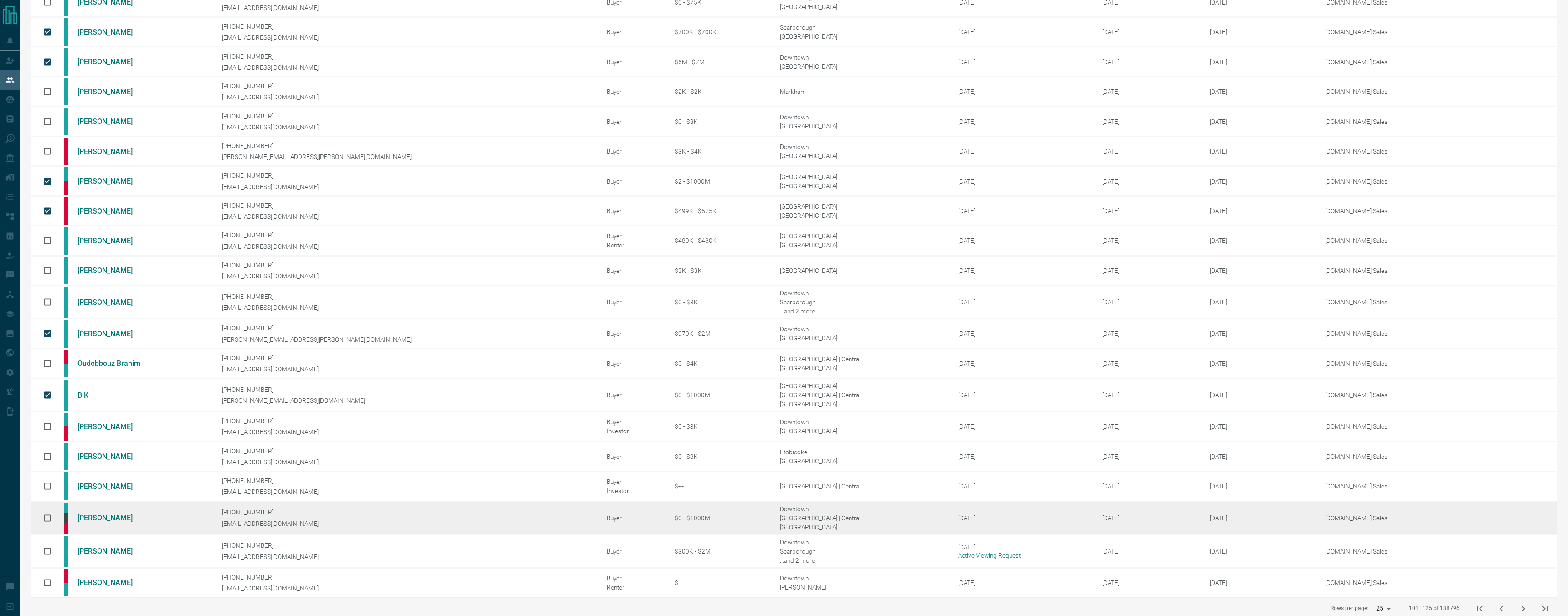
click at [58, 516] on td at bounding box center [47, 517] width 33 height 34
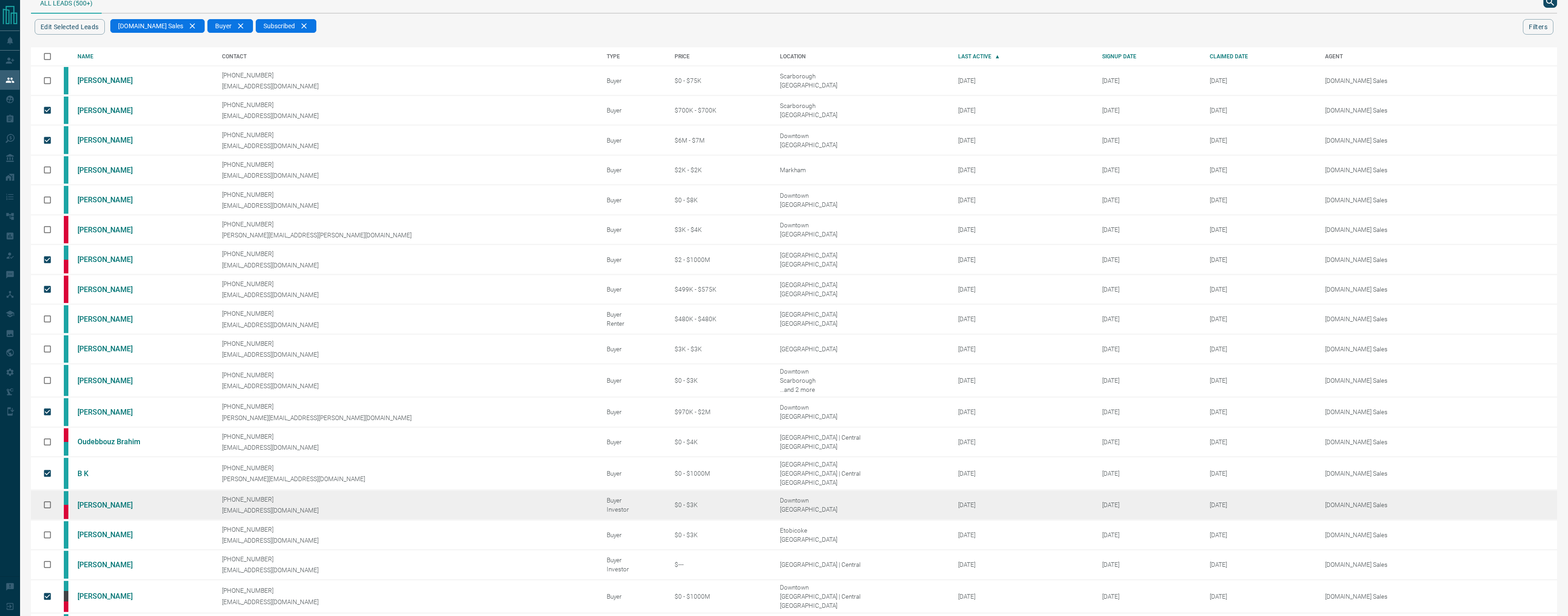
scroll to position [16, 0]
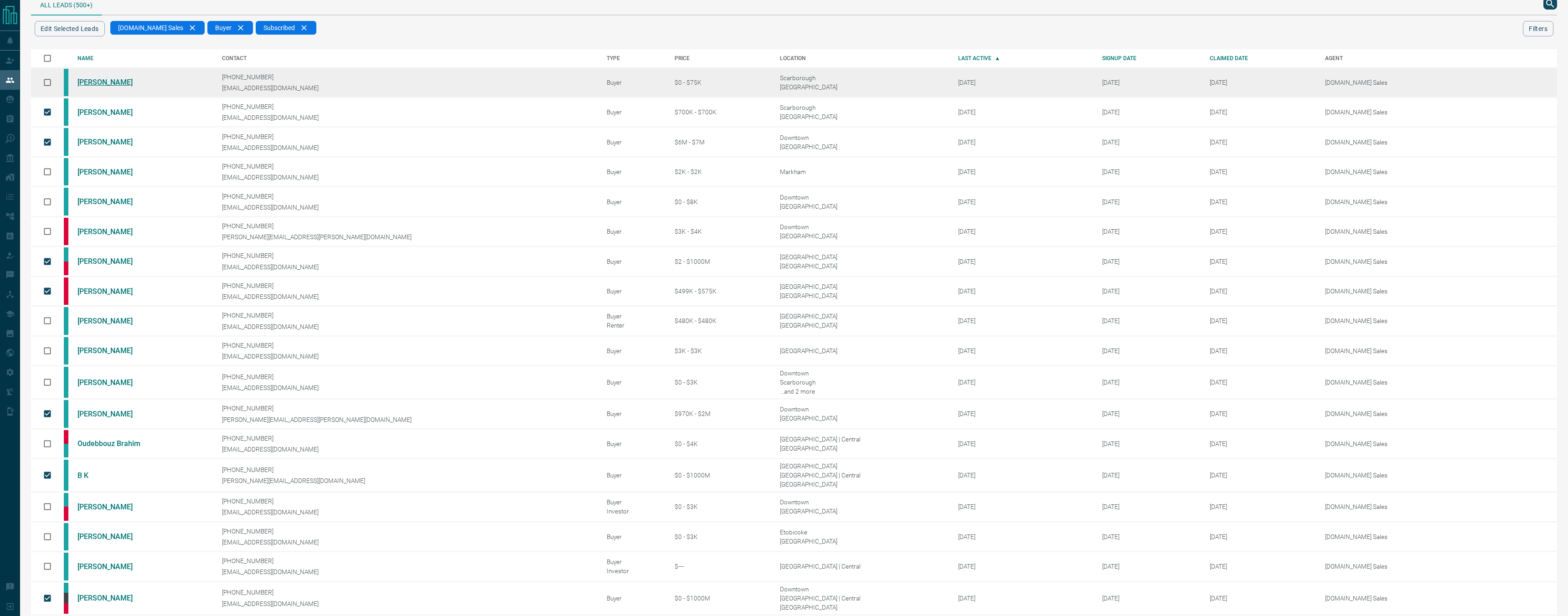
click at [111, 81] on link "[PERSON_NAME]" at bounding box center [111, 81] width 68 height 9
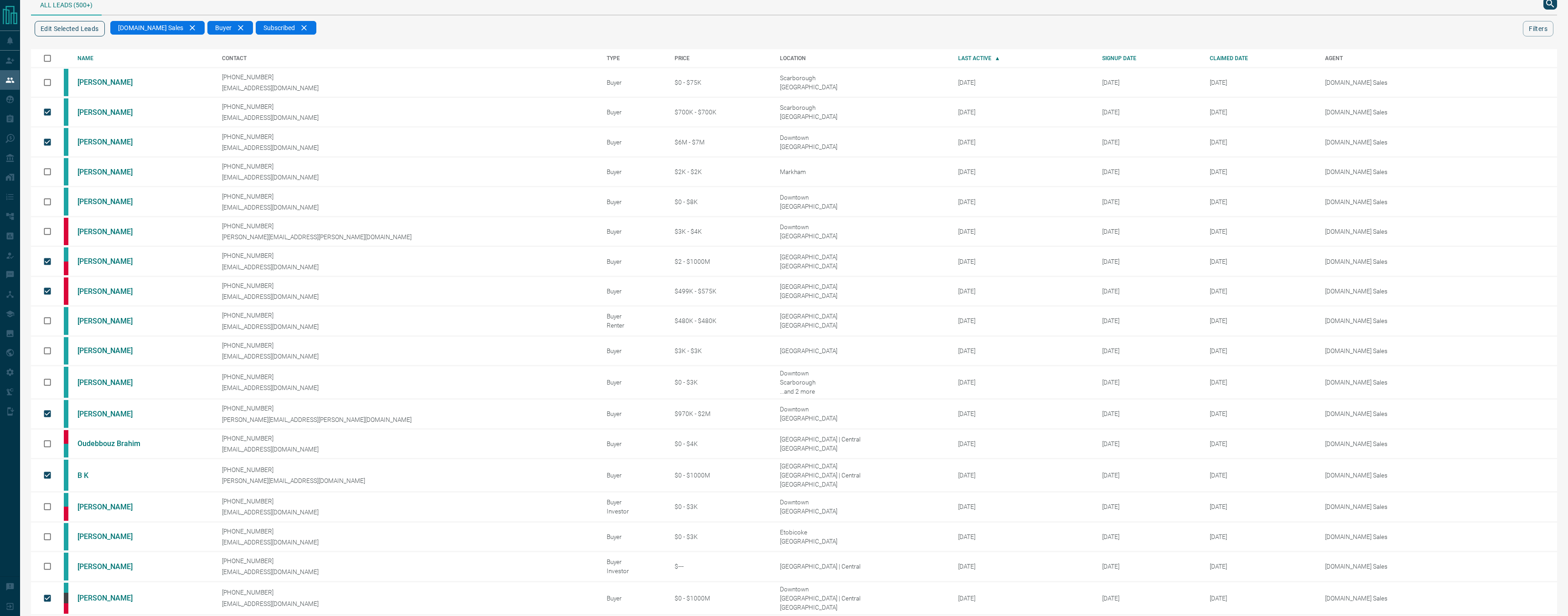
click at [94, 34] on button "Edit Selected Leads" at bounding box center [69, 29] width 70 height 15
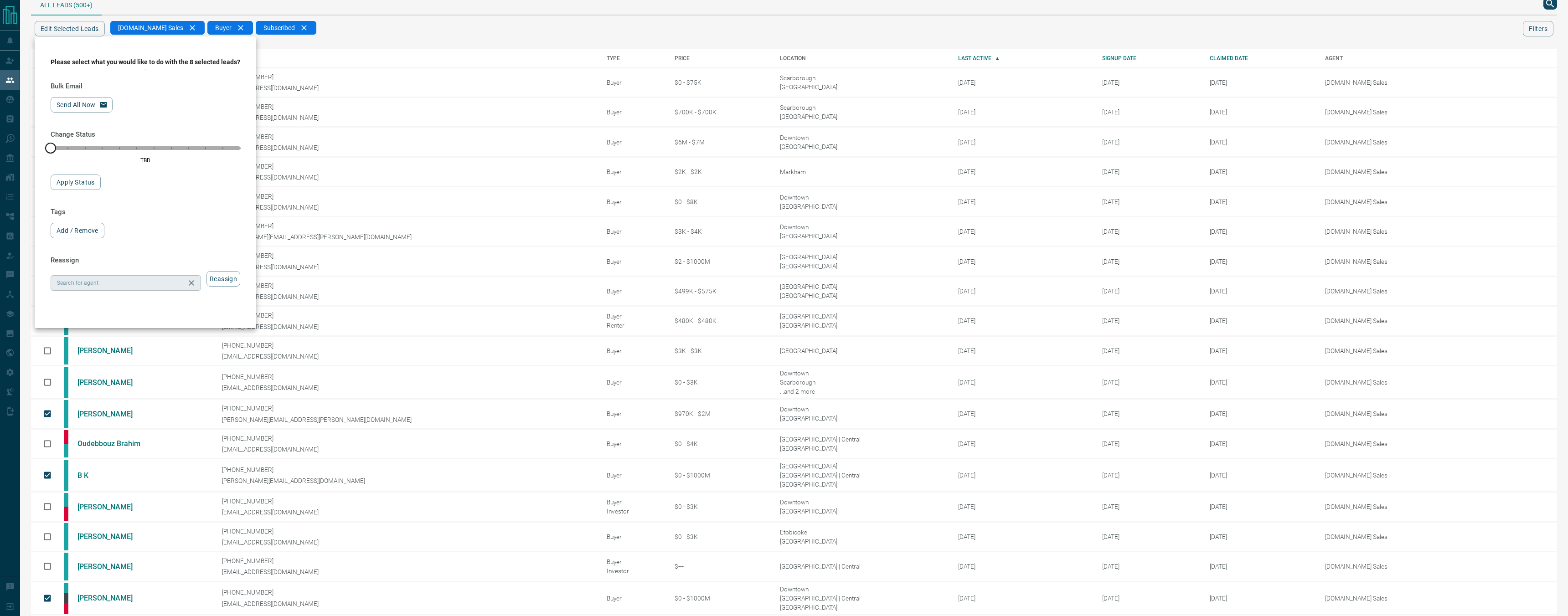
click at [170, 280] on input "Search for agent" at bounding box center [119, 283] width 130 height 10
click at [168, 396] on li "[DOMAIN_NAME] Sales Team" at bounding box center [125, 397] width 149 height 13
type input "**********"
click at [218, 283] on button "Reassign" at bounding box center [223, 279] width 34 height 15
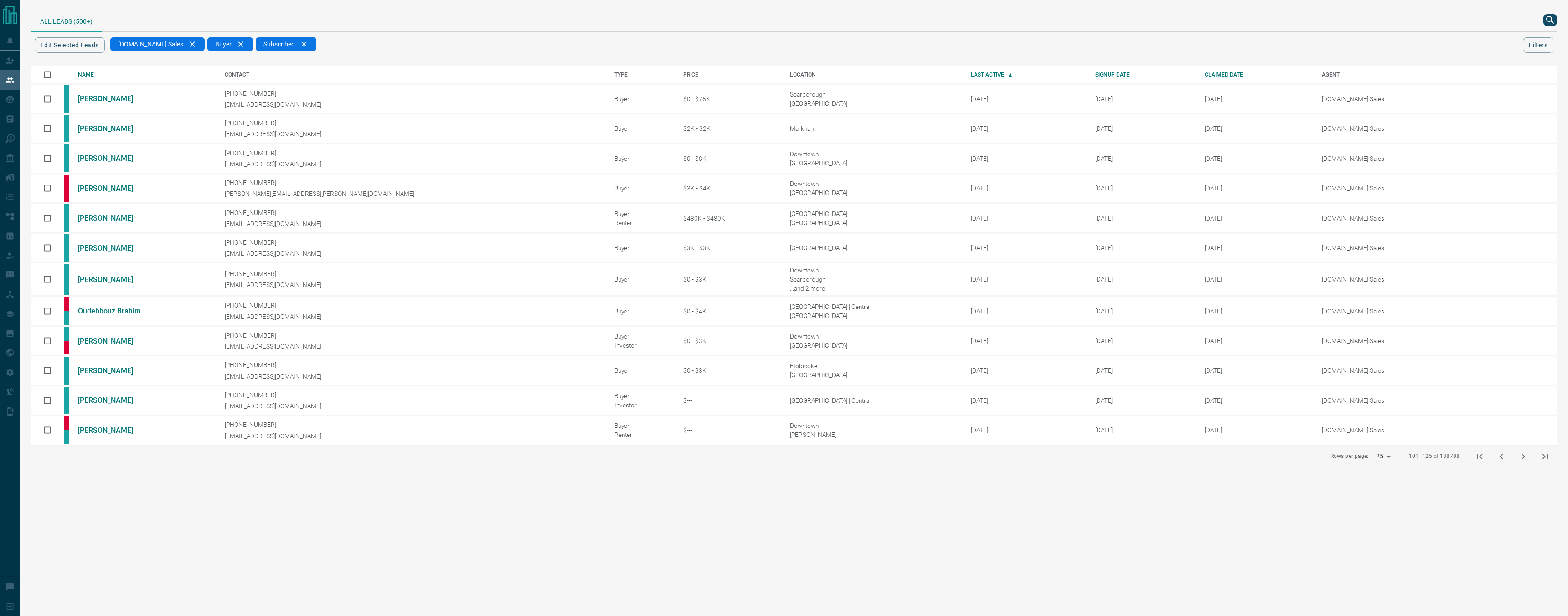
scroll to position [0, 0]
click at [1523, 460] on icon "next page" at bounding box center [1523, 456] width 11 height 11
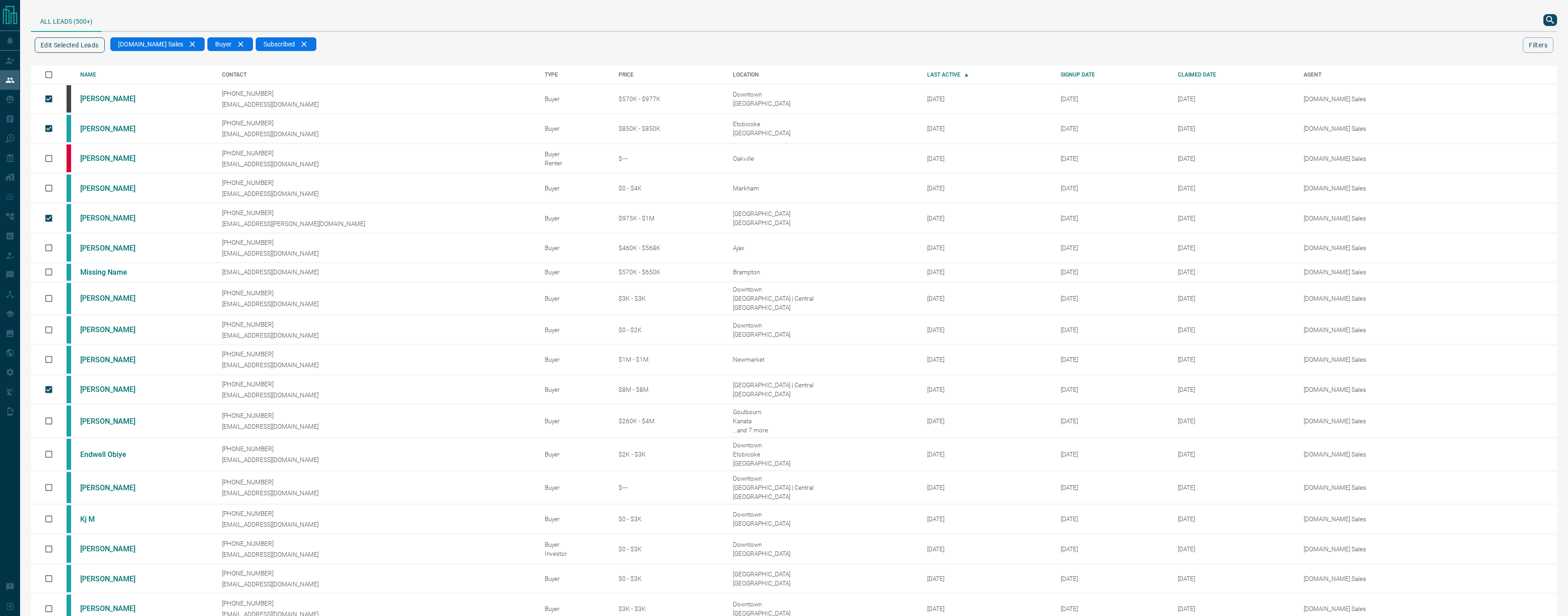
click at [94, 40] on button "Edit Selected Leads" at bounding box center [69, 45] width 70 height 15
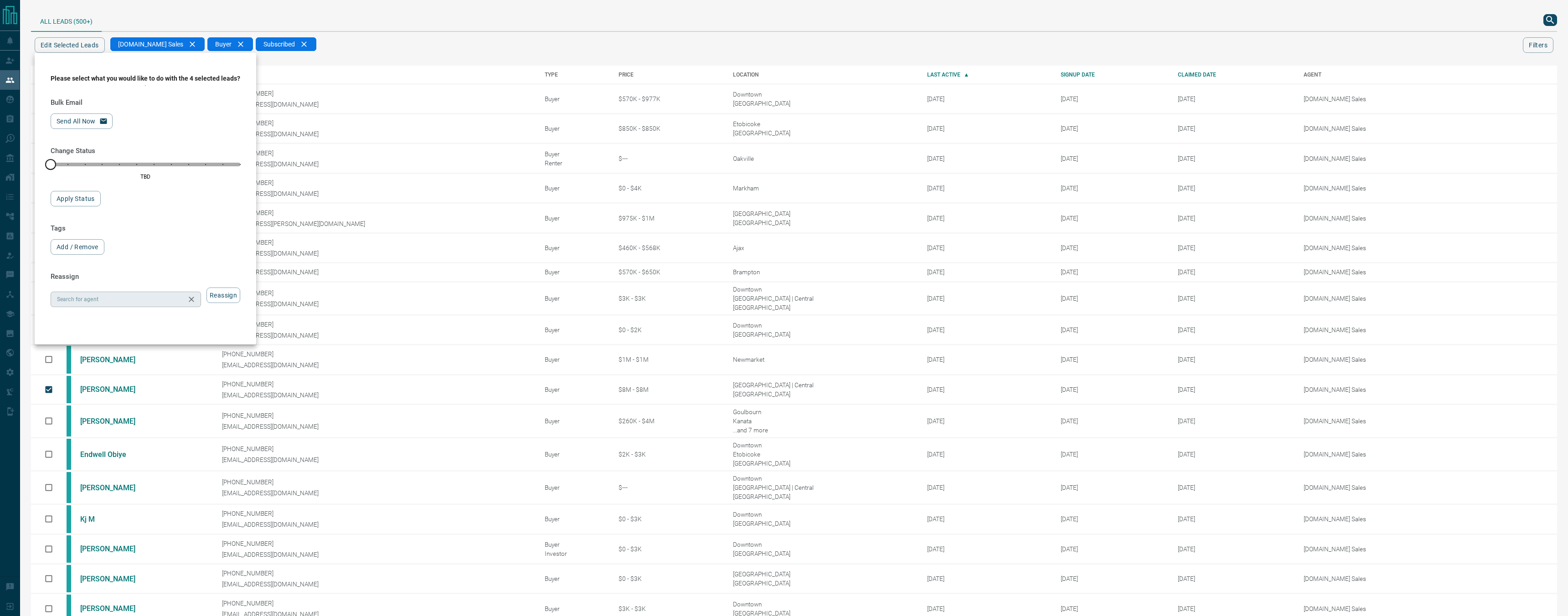
click at [103, 304] on input "Search for agent" at bounding box center [119, 299] width 130 height 10
click at [116, 412] on li "[DOMAIN_NAME] Sales Team" at bounding box center [125, 413] width 149 height 13
type input "**********"
click at [227, 289] on button "Reassign" at bounding box center [223, 295] width 34 height 15
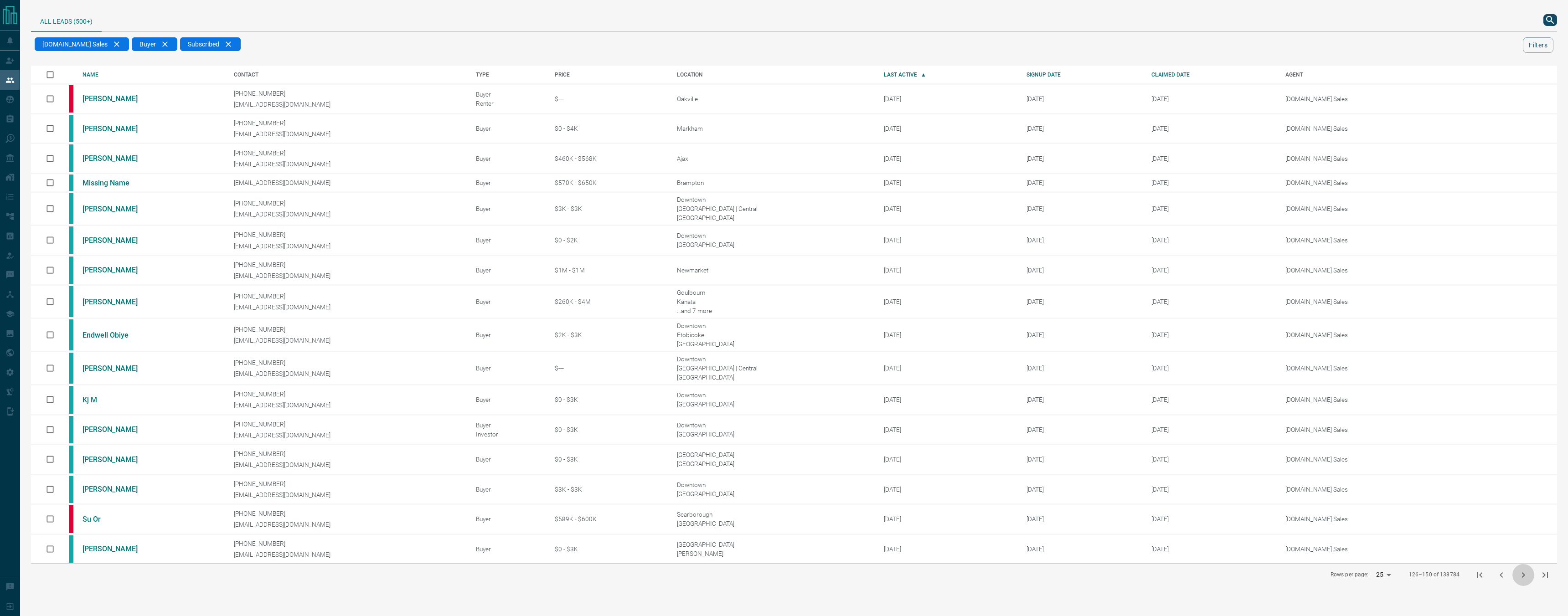
click at [1524, 573] on icon "next page" at bounding box center [1523, 575] width 11 height 11
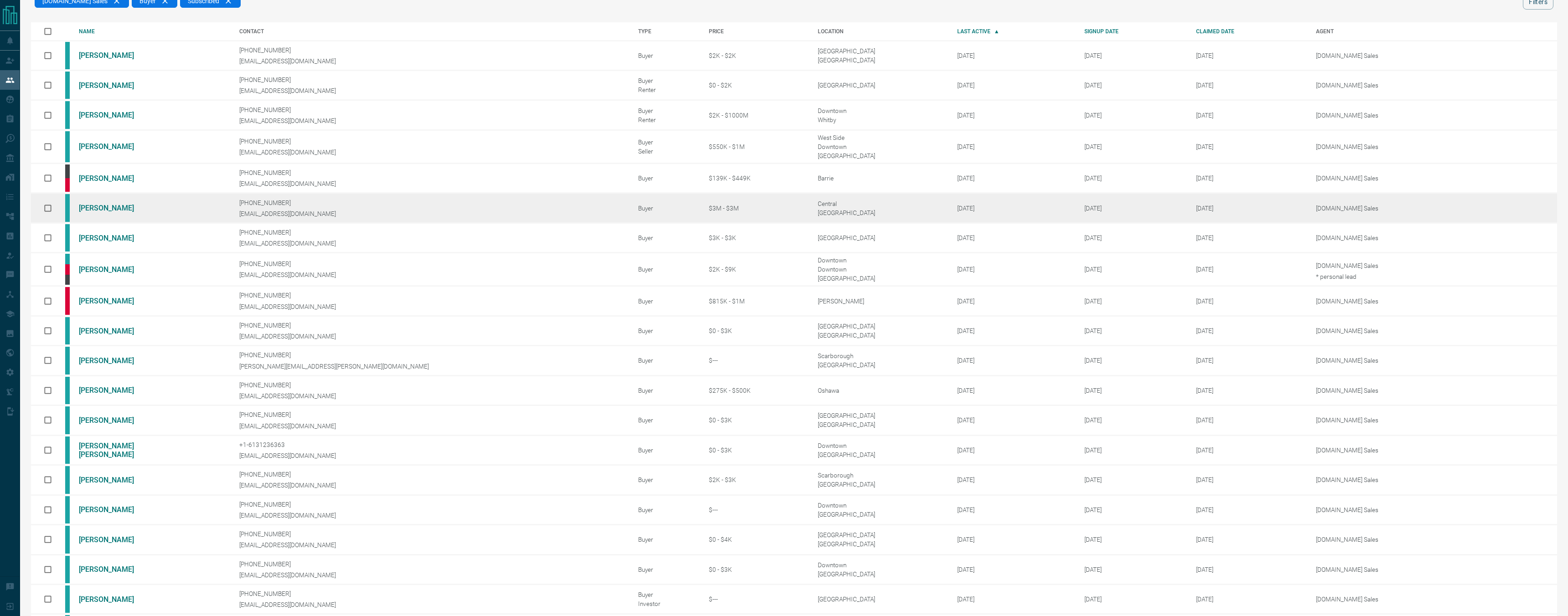
scroll to position [44, 0]
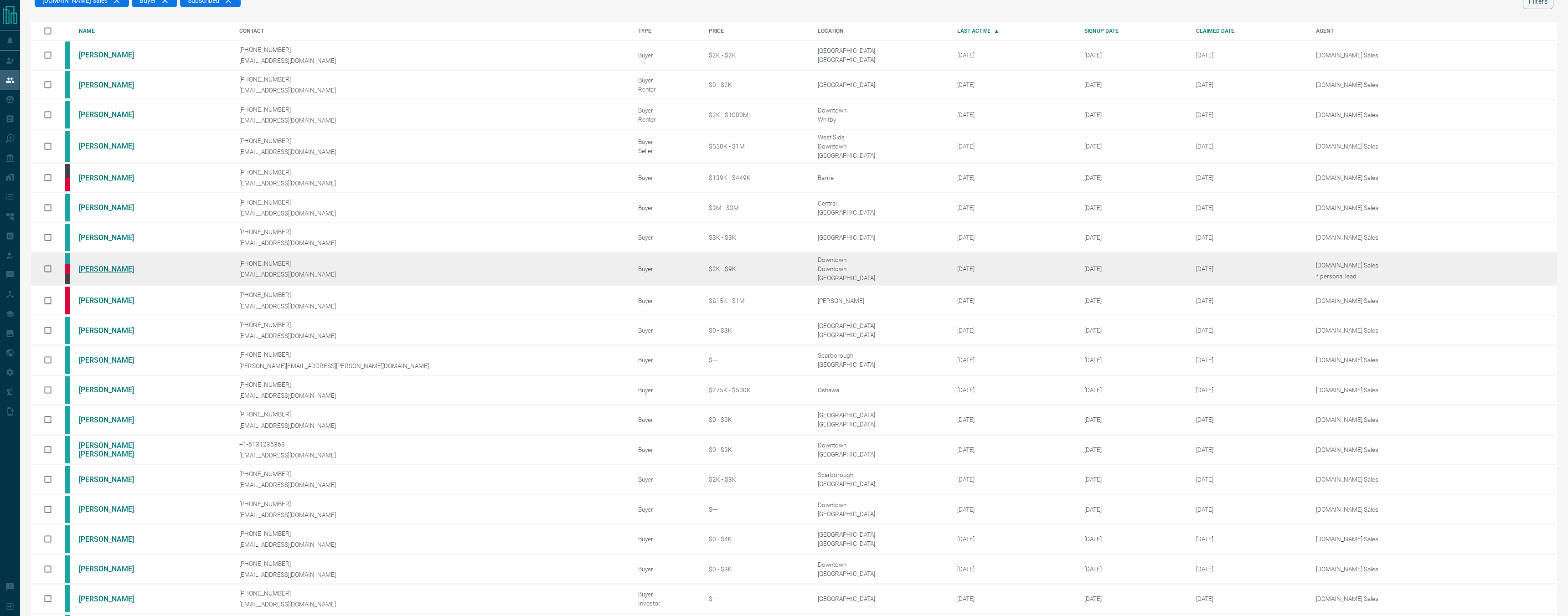
click at [128, 267] on link "[PERSON_NAME]" at bounding box center [112, 268] width 68 height 9
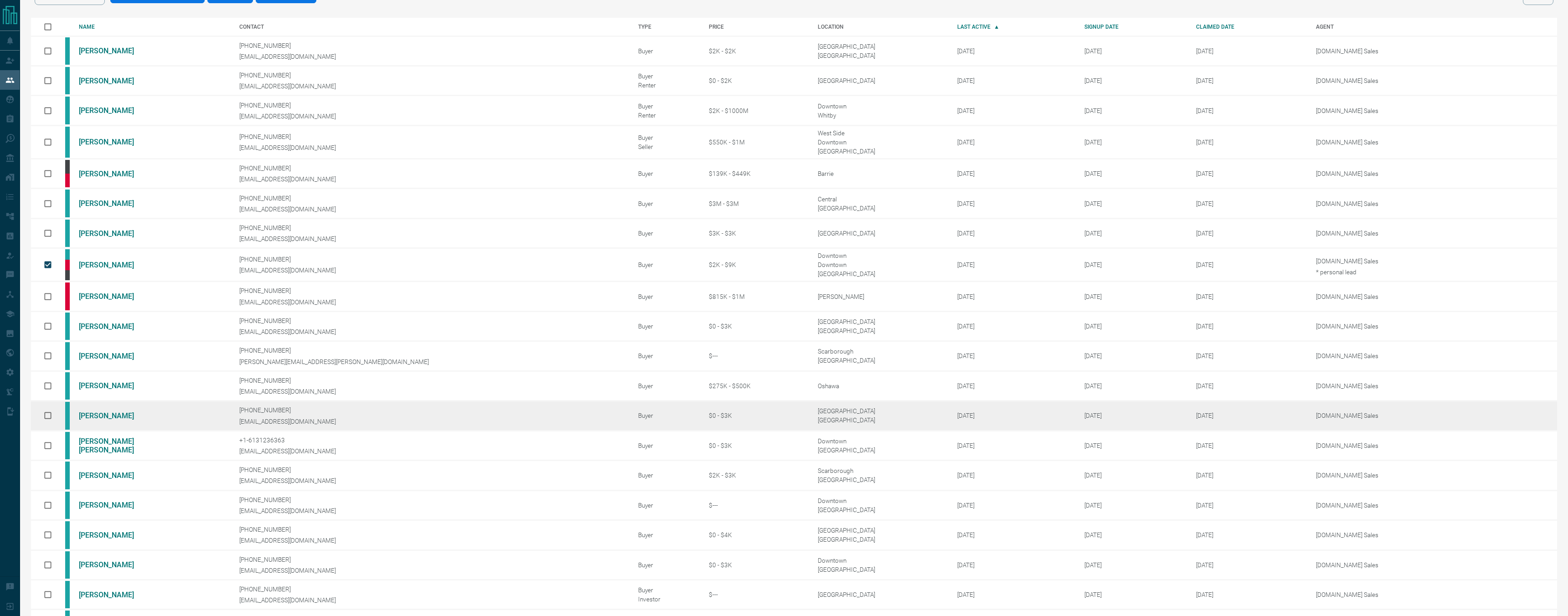
scroll to position [0, 0]
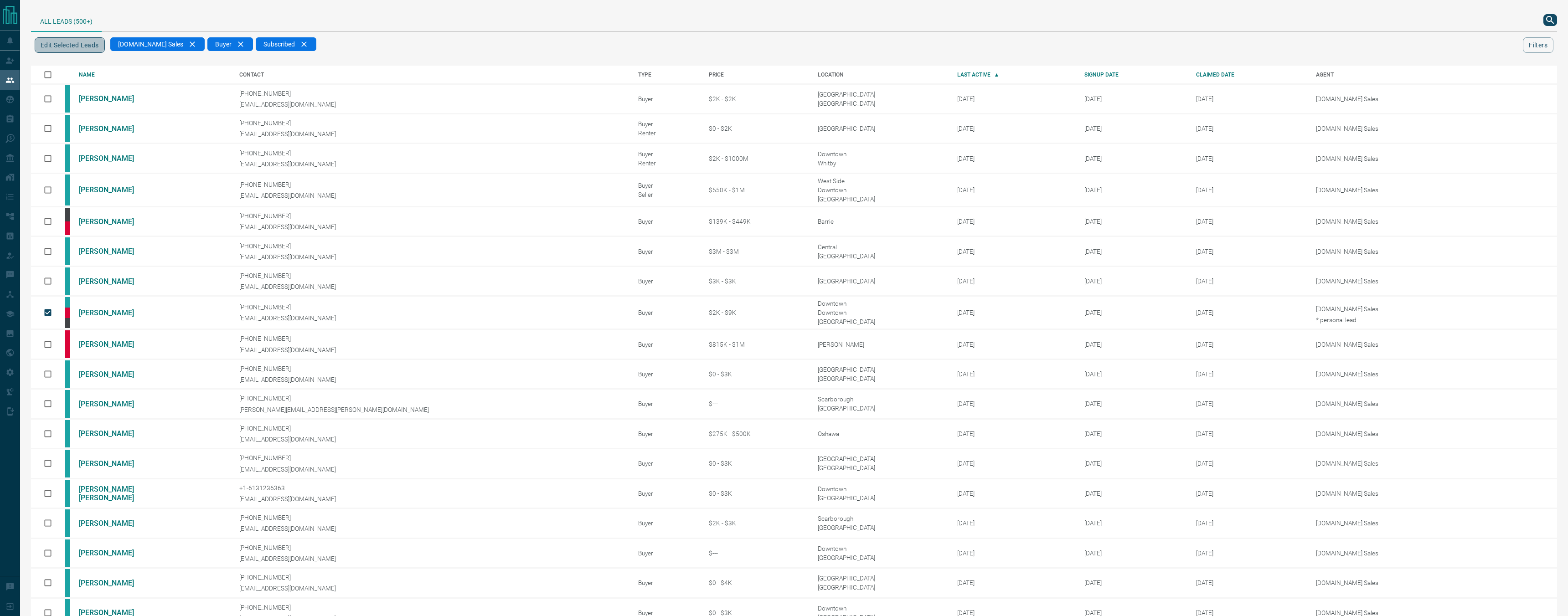
click at [85, 46] on button "Edit Selected Leads" at bounding box center [69, 45] width 70 height 15
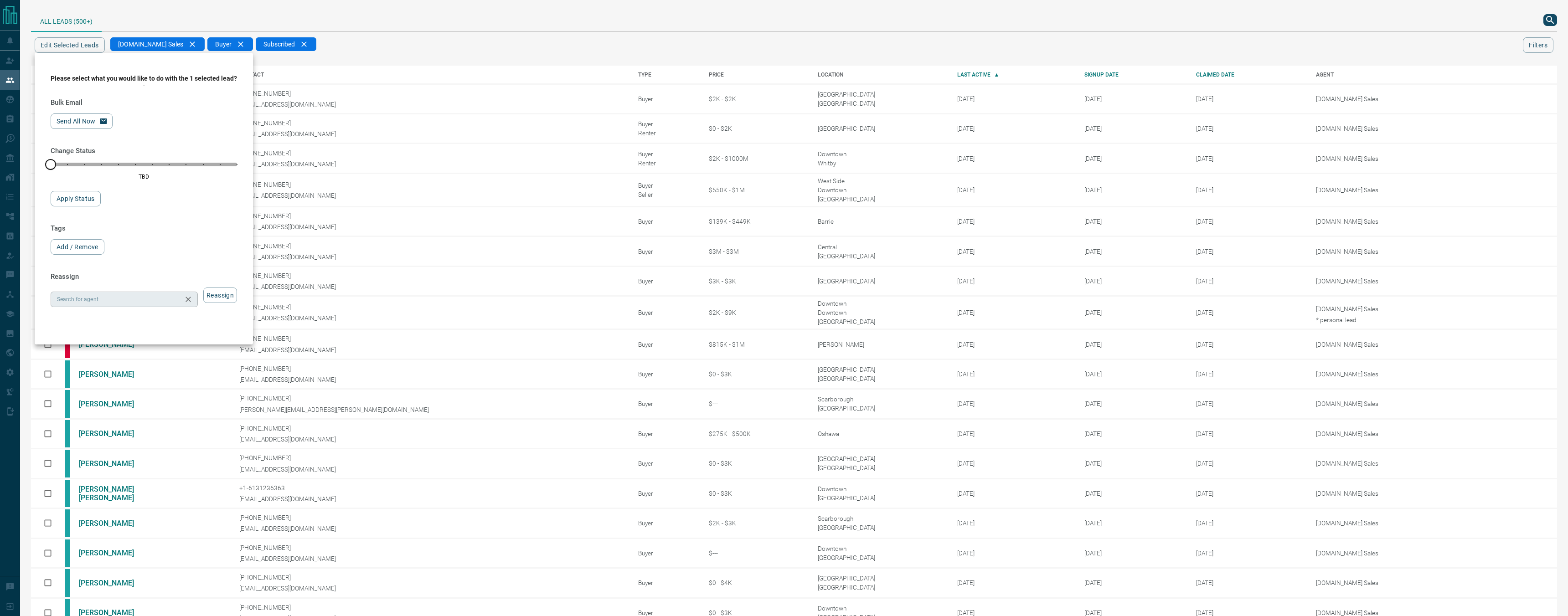
click at [139, 304] on input "Search for agent" at bounding box center [117, 299] width 126 height 10
type input "*"
click at [147, 410] on li "[DOMAIN_NAME] Sales Team" at bounding box center [124, 413] width 146 height 13
type input "**********"
click at [222, 294] on button "Reassign" at bounding box center [219, 295] width 34 height 15
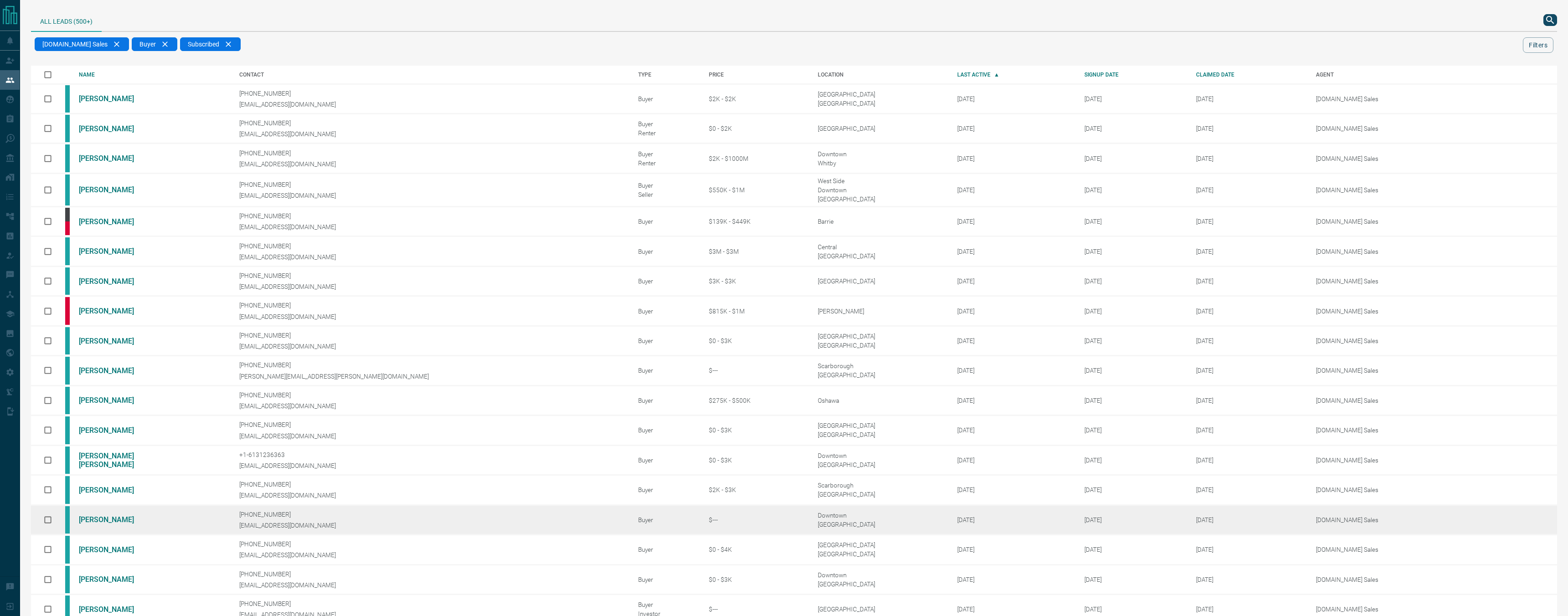
scroll to position [70, 0]
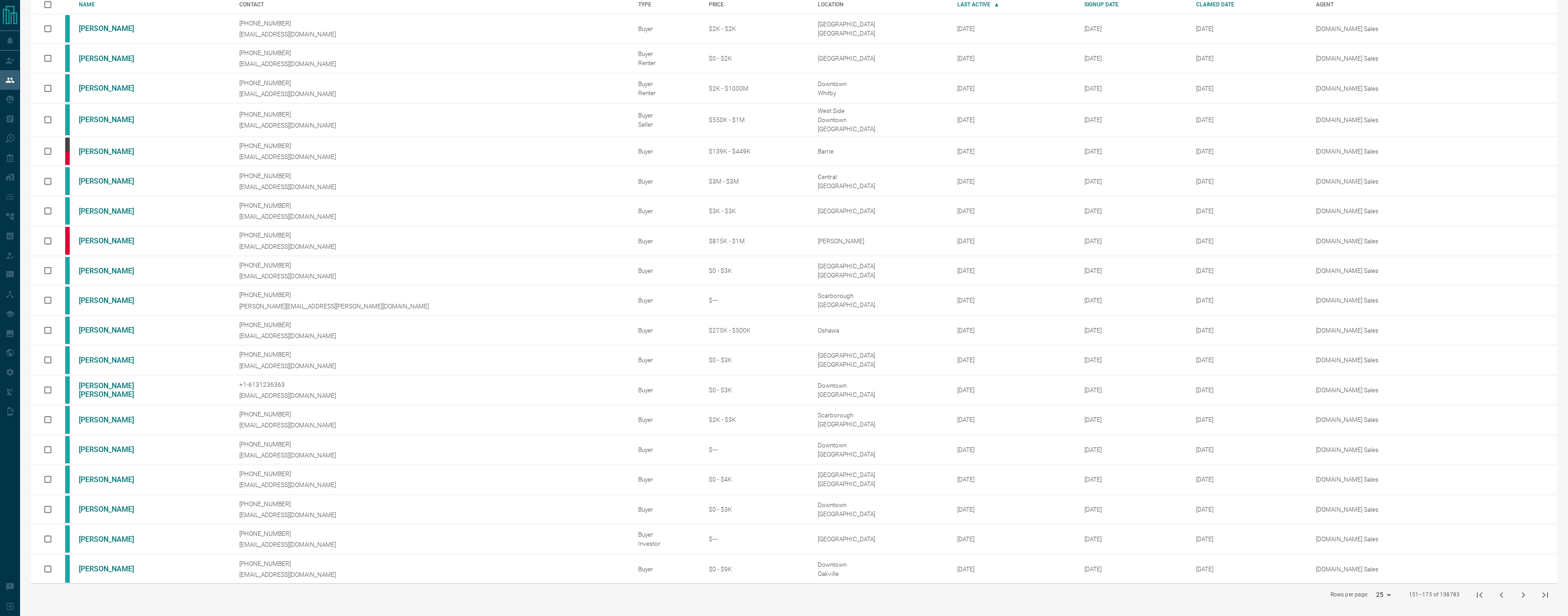
click at [1512, 598] on button "next page" at bounding box center [1523, 595] width 22 height 22
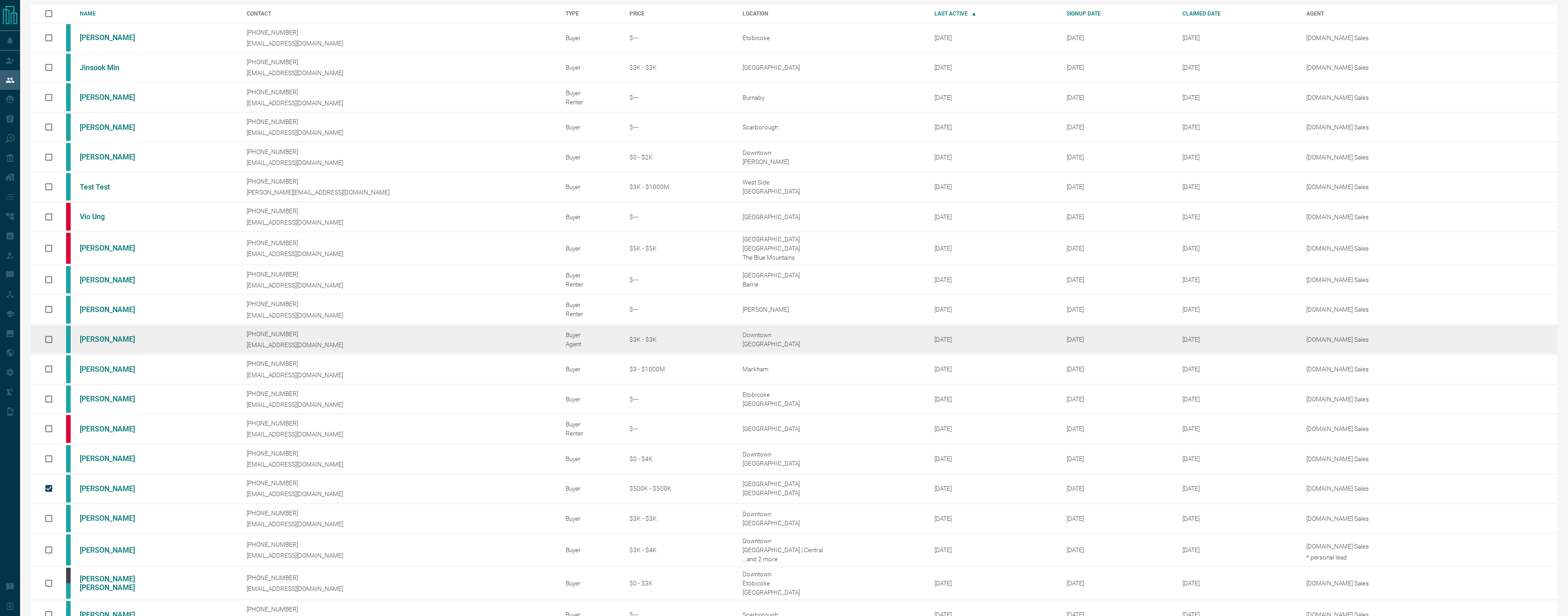
scroll to position [0, 0]
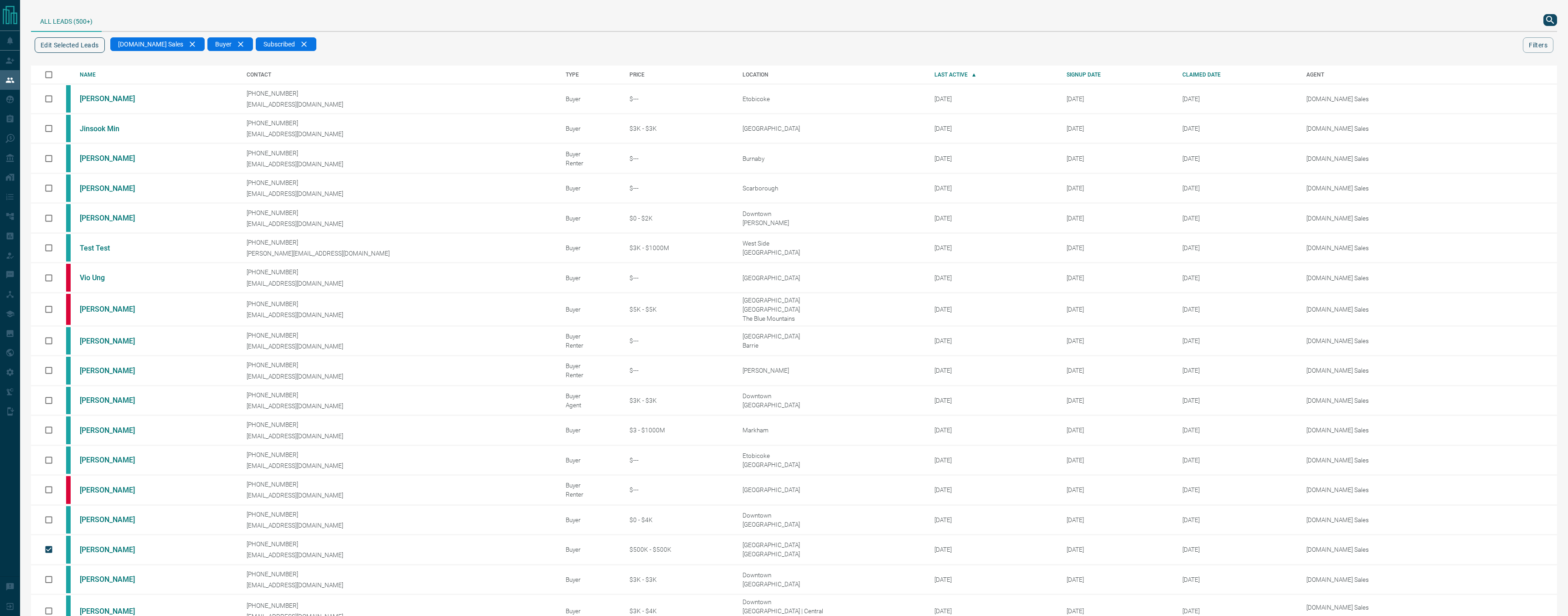
click at [79, 43] on button "Edit Selected Leads" at bounding box center [69, 45] width 70 height 15
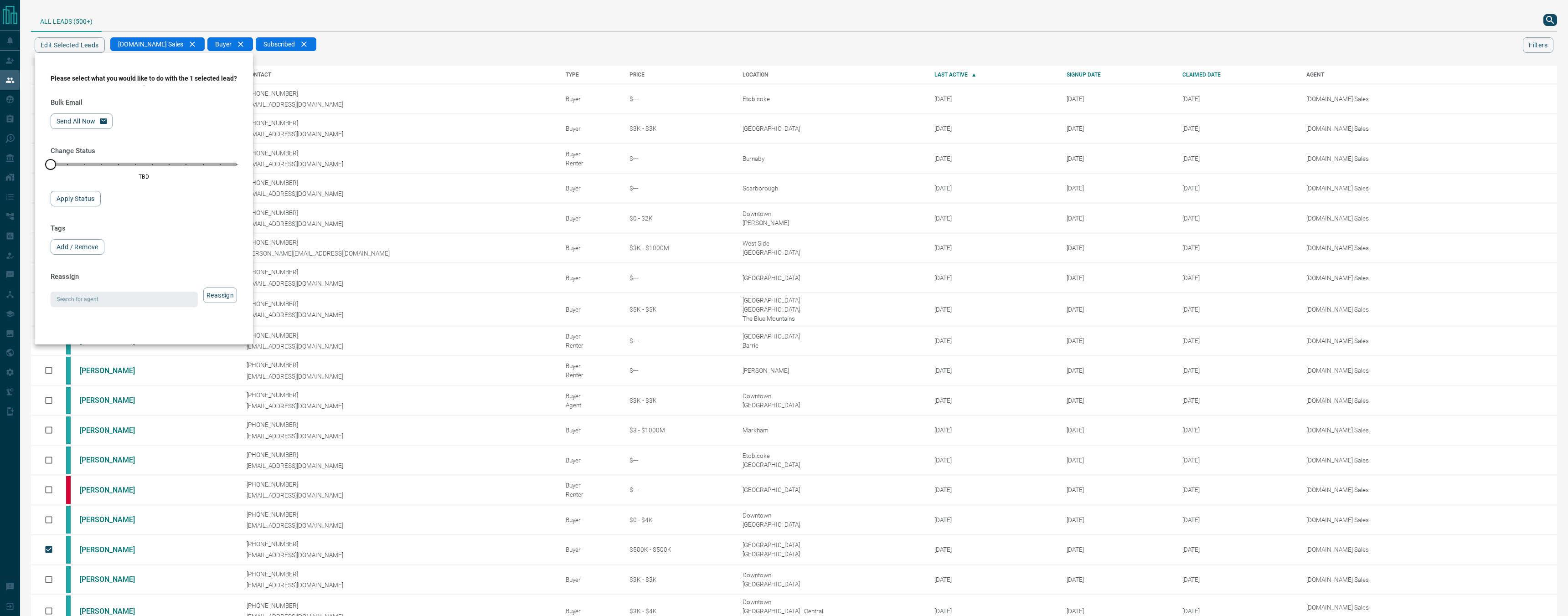
click at [102, 289] on div "Search for agent Search for agent Reassign" at bounding box center [144, 297] width 187 height 19
click at [102, 292] on div "Search for agent" at bounding box center [125, 300] width 148 height 15
click at [114, 413] on li "[DOMAIN_NAME] Sales Team" at bounding box center [124, 413] width 146 height 13
type input "**********"
click at [222, 288] on button "Reassign" at bounding box center [219, 295] width 34 height 15
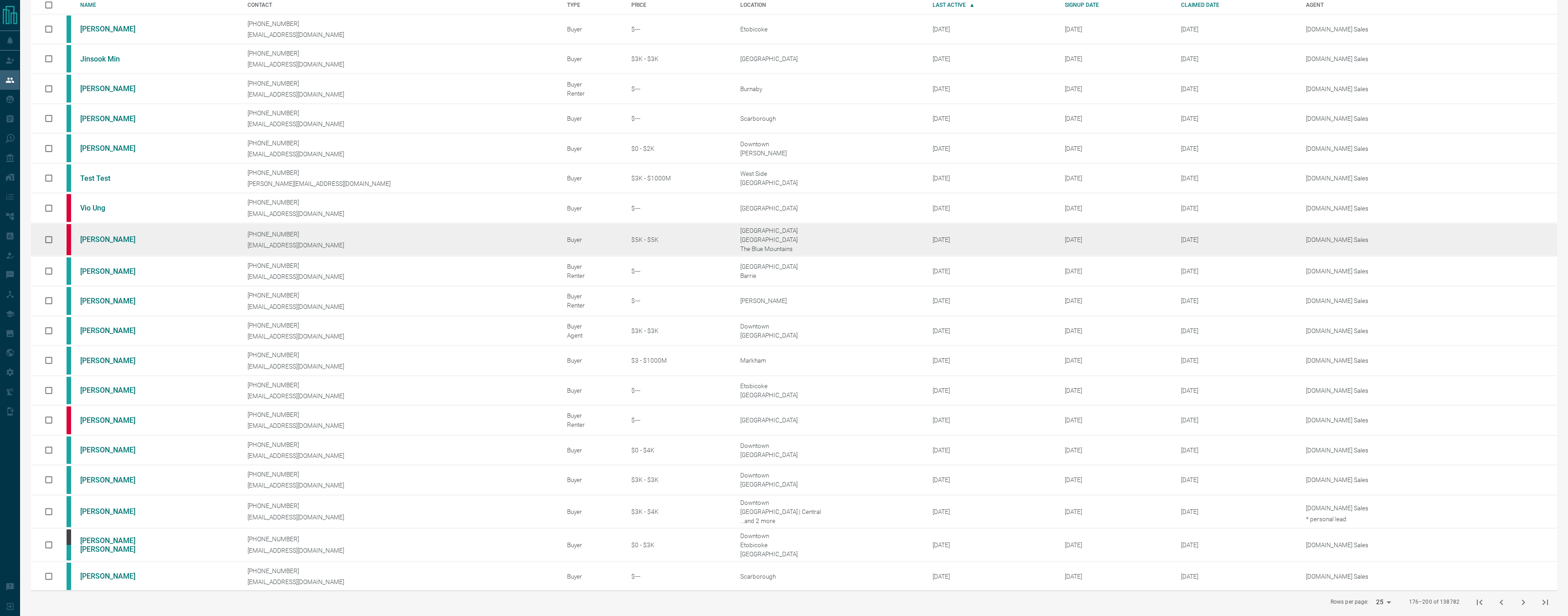
scroll to position [77, 0]
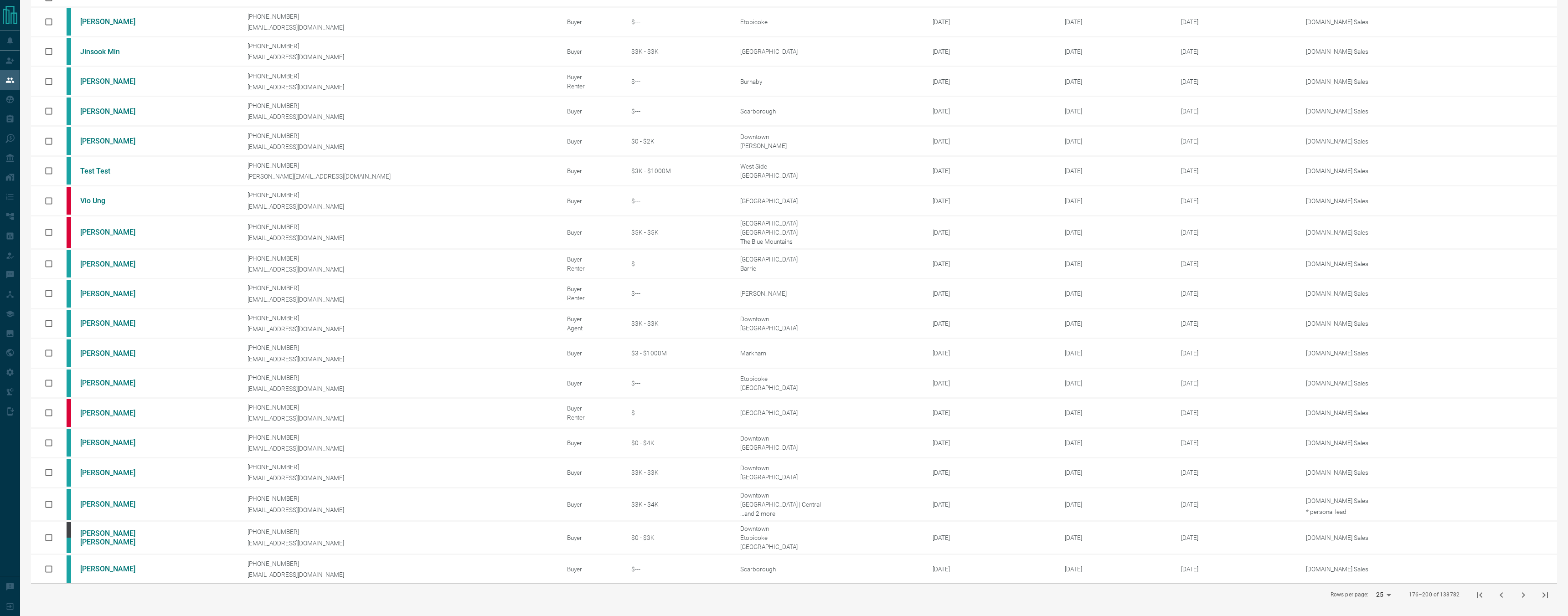
click at [1523, 590] on icon "next page" at bounding box center [1523, 595] width 11 height 11
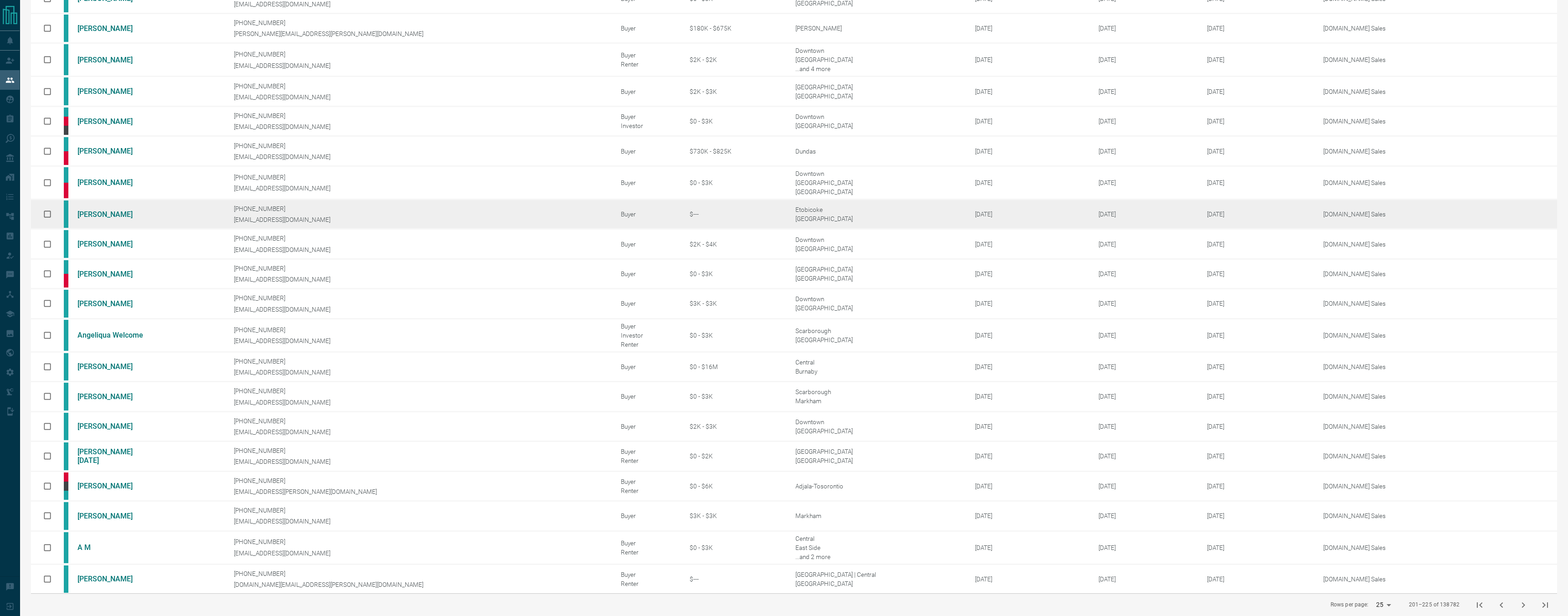
scroll to position [110, 0]
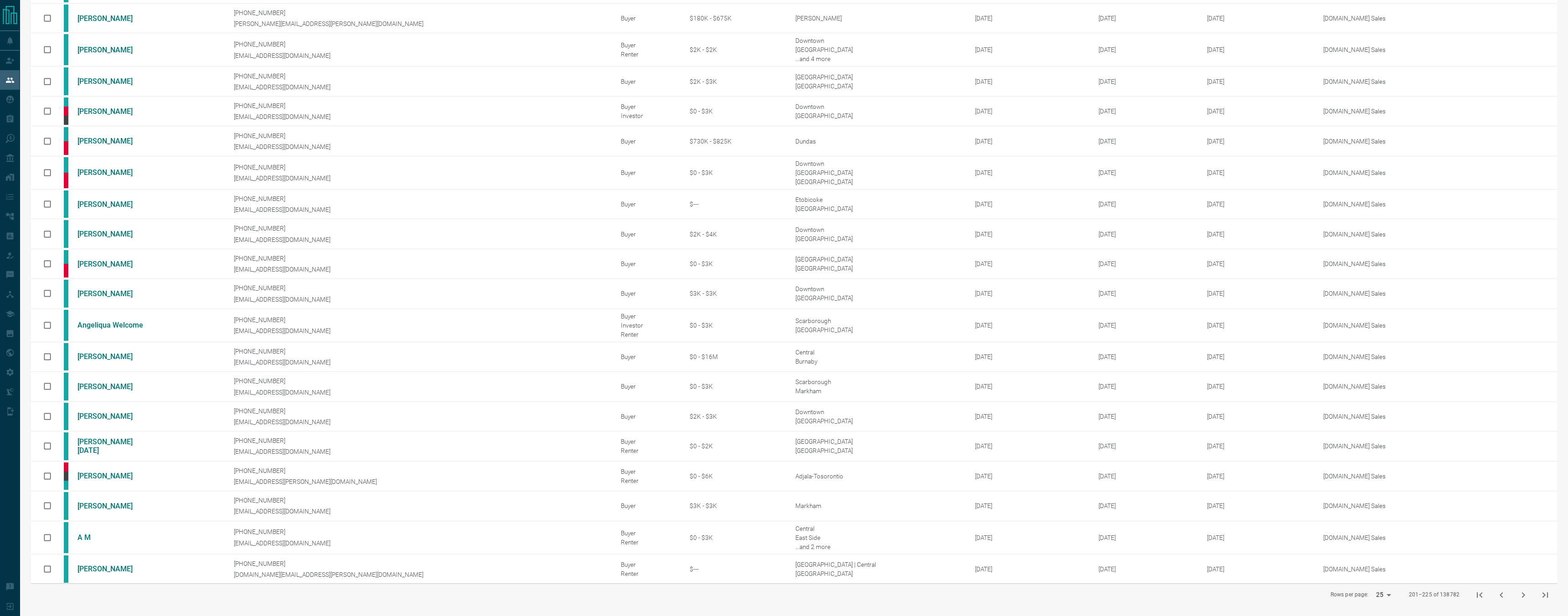
click at [1516, 592] on button "next page" at bounding box center [1523, 595] width 22 height 22
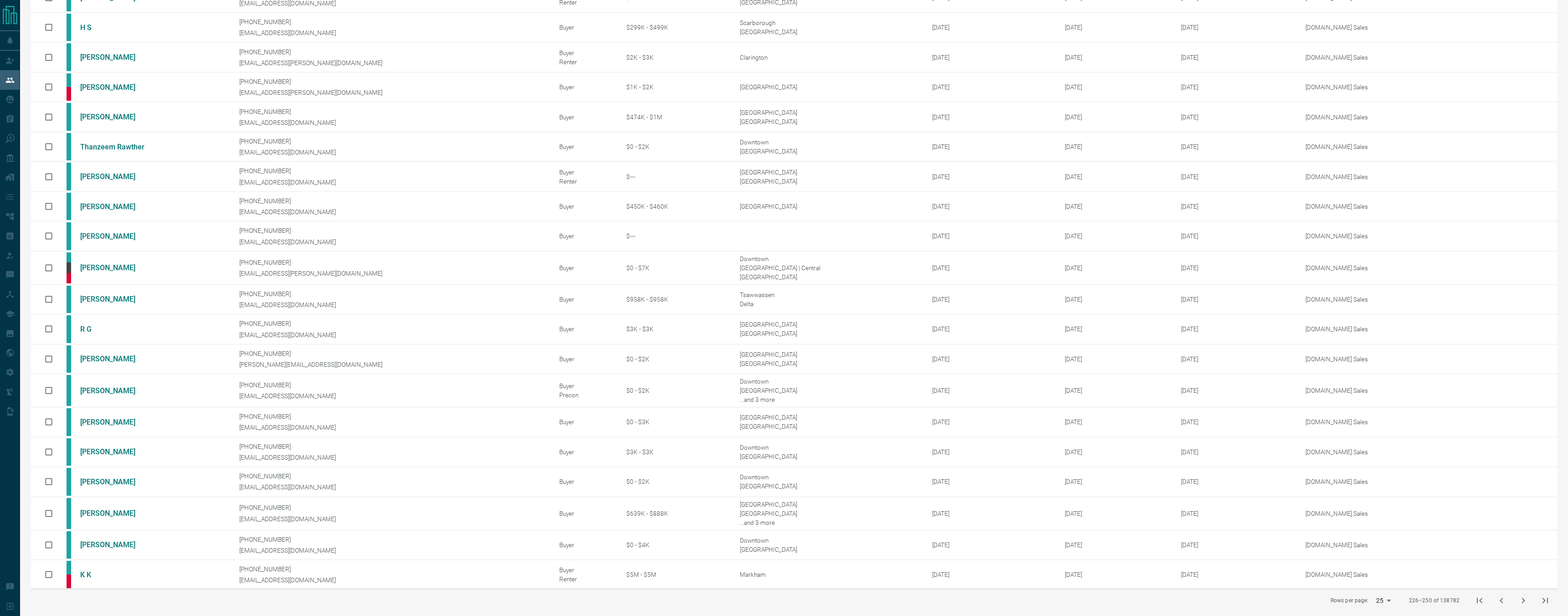
scroll to position [106, 0]
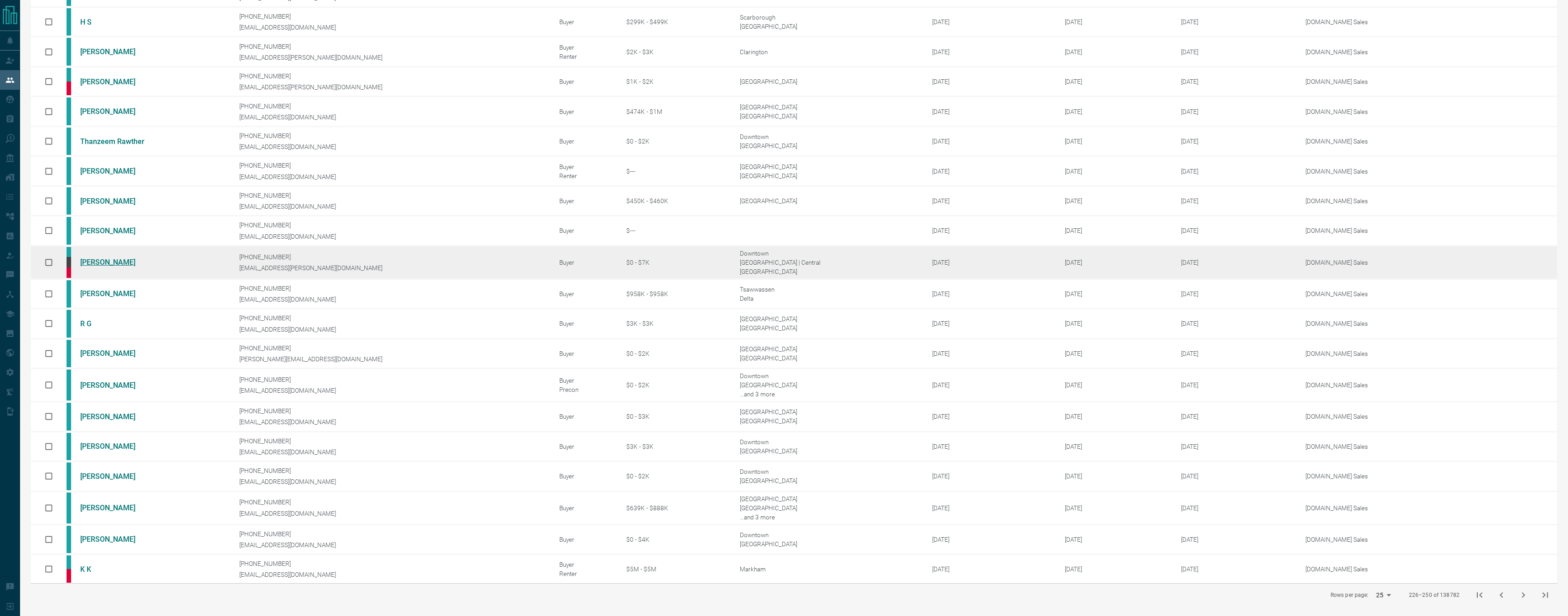
click at [119, 262] on link "[PERSON_NAME]" at bounding box center [114, 262] width 68 height 9
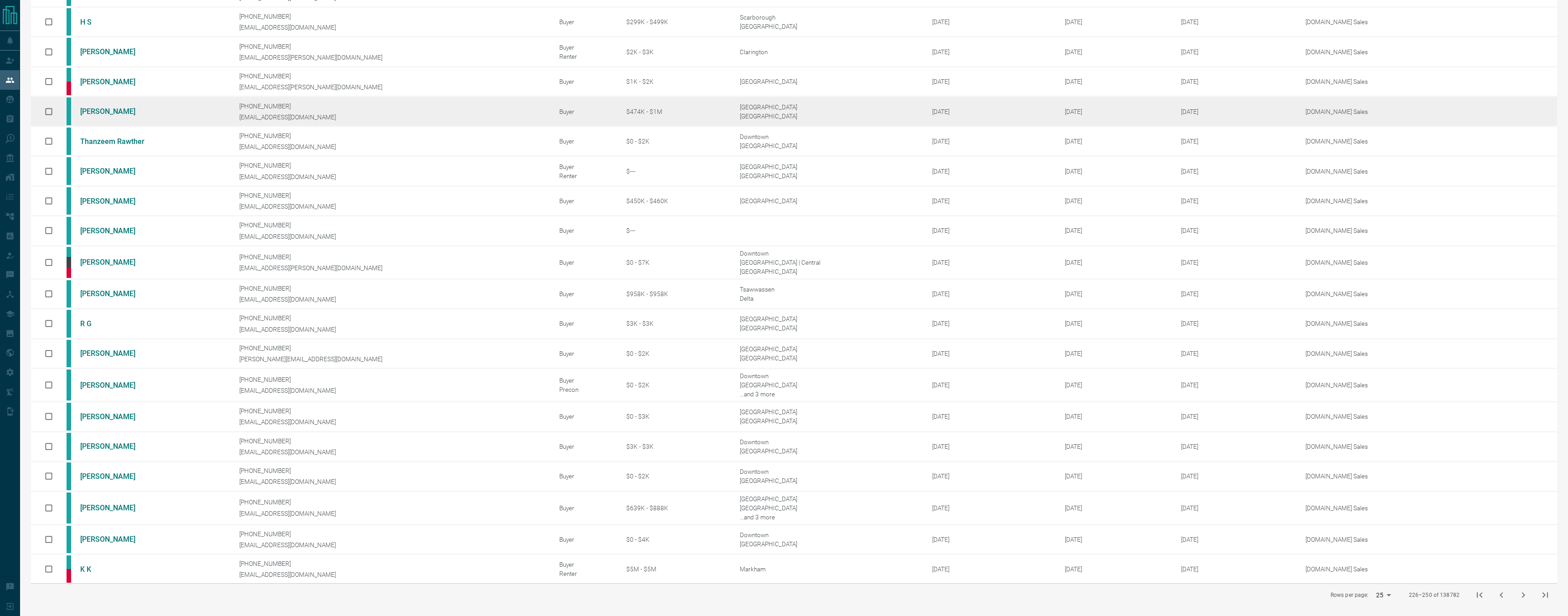
scroll to position [0, 0]
